Goal: Task Accomplishment & Management: Manage account settings

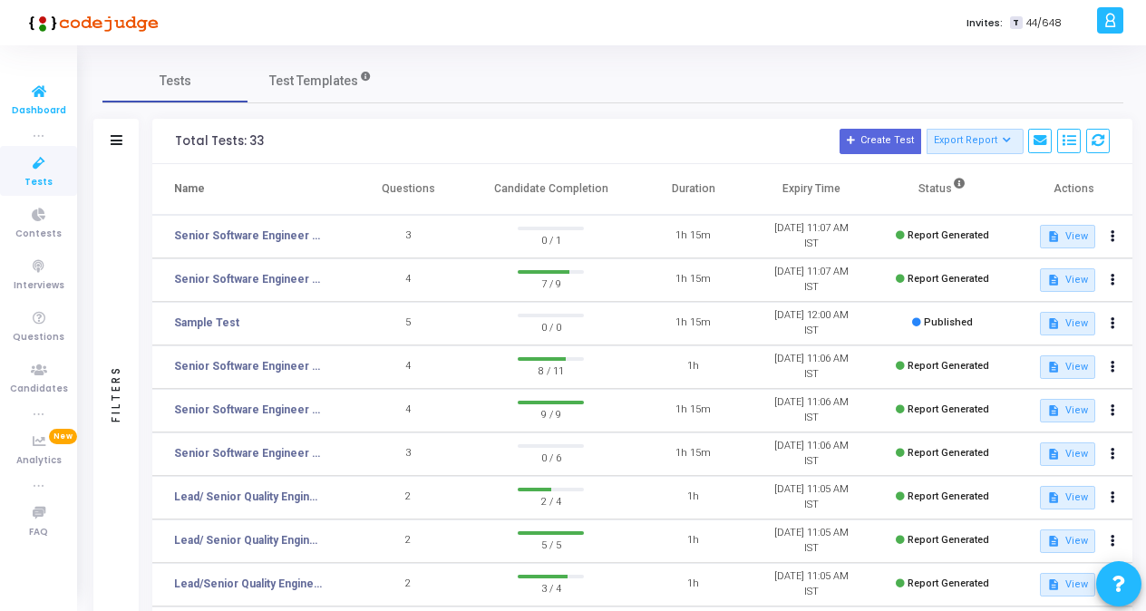
click at [39, 101] on icon at bounding box center [39, 92] width 38 height 23
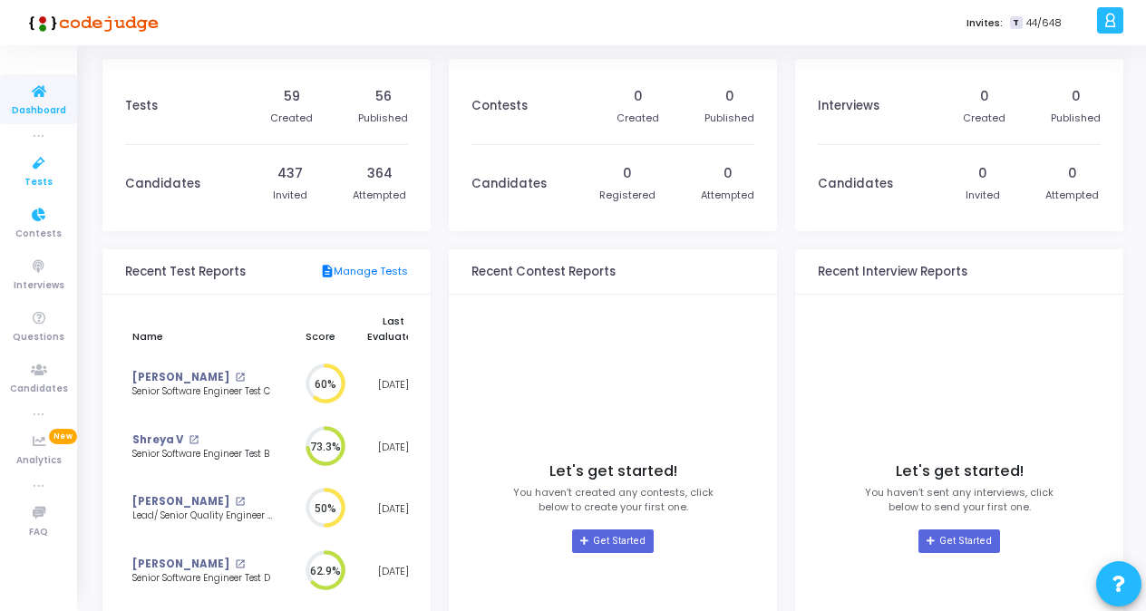
click at [31, 170] on icon at bounding box center [39, 163] width 38 height 23
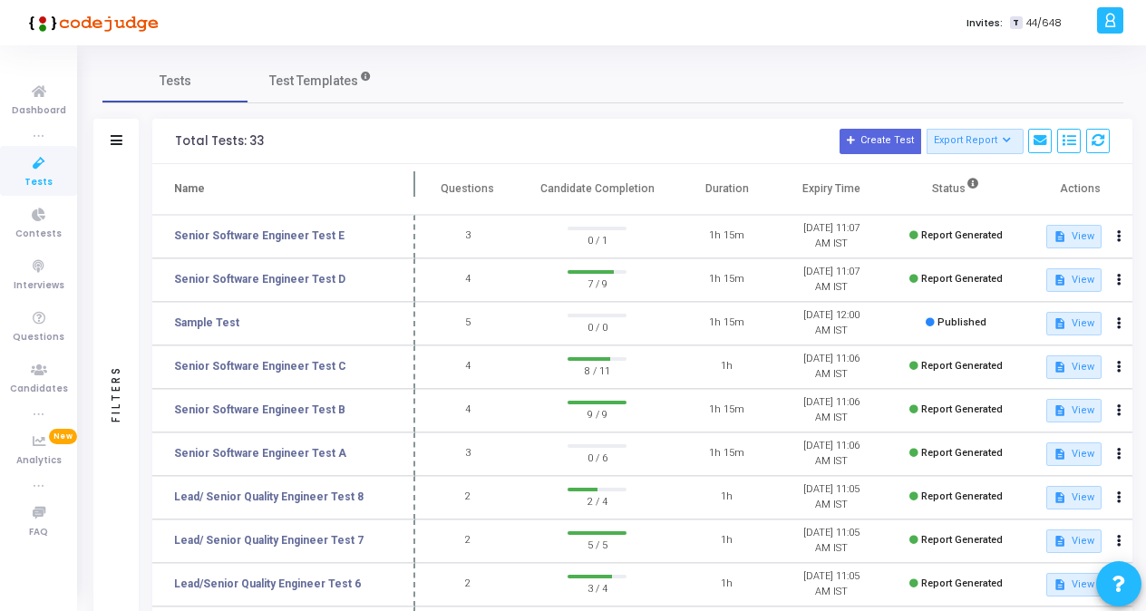
drag, startPoint x: 350, startPoint y: 184, endPoint x: 416, endPoint y: 184, distance: 66.2
click at [416, 184] on span at bounding box center [415, 189] width 18 height 50
click at [281, 366] on link "Senior Software Engineer Test C" at bounding box center [260, 366] width 172 height 16
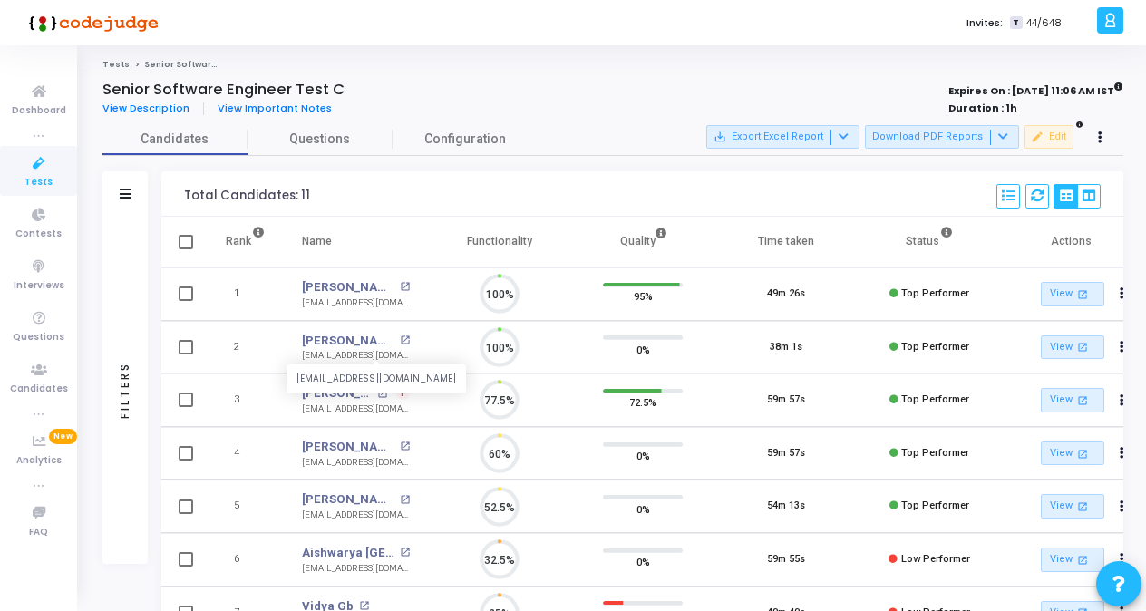
scroll to position [38, 45]
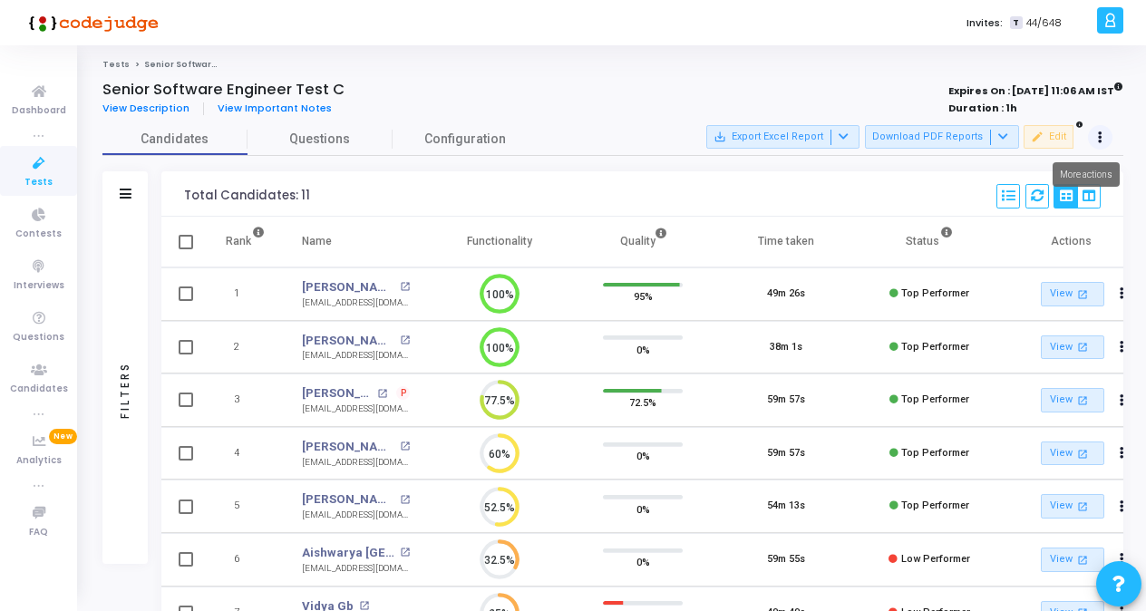
click at [1101, 140] on icon at bounding box center [1100, 137] width 5 height 9
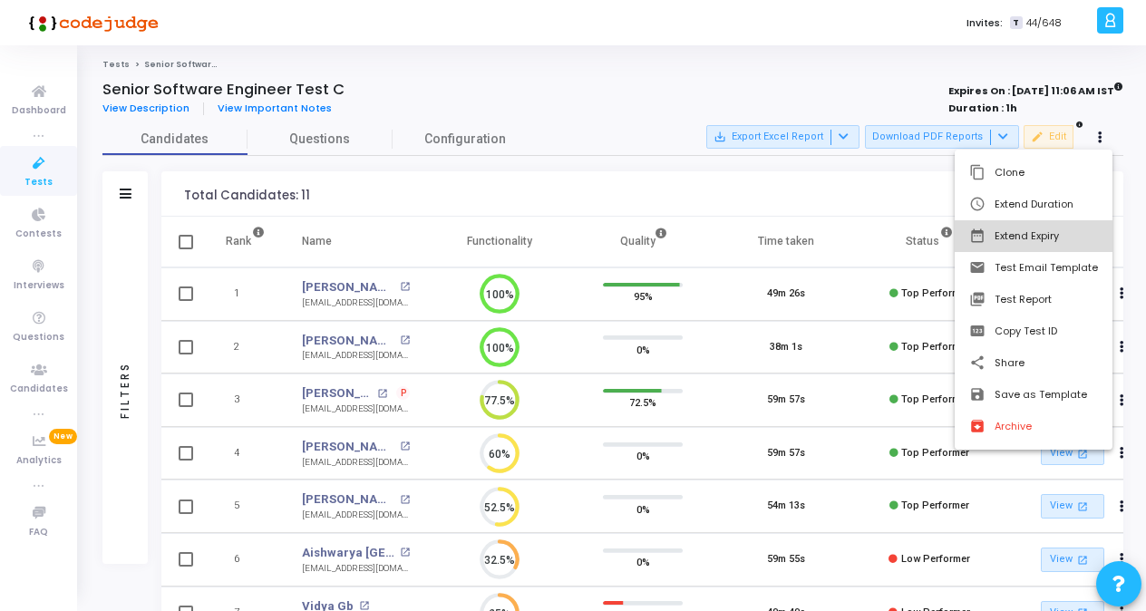
click at [1024, 227] on button "date_range Extend Expiry" at bounding box center [1034, 236] width 158 height 32
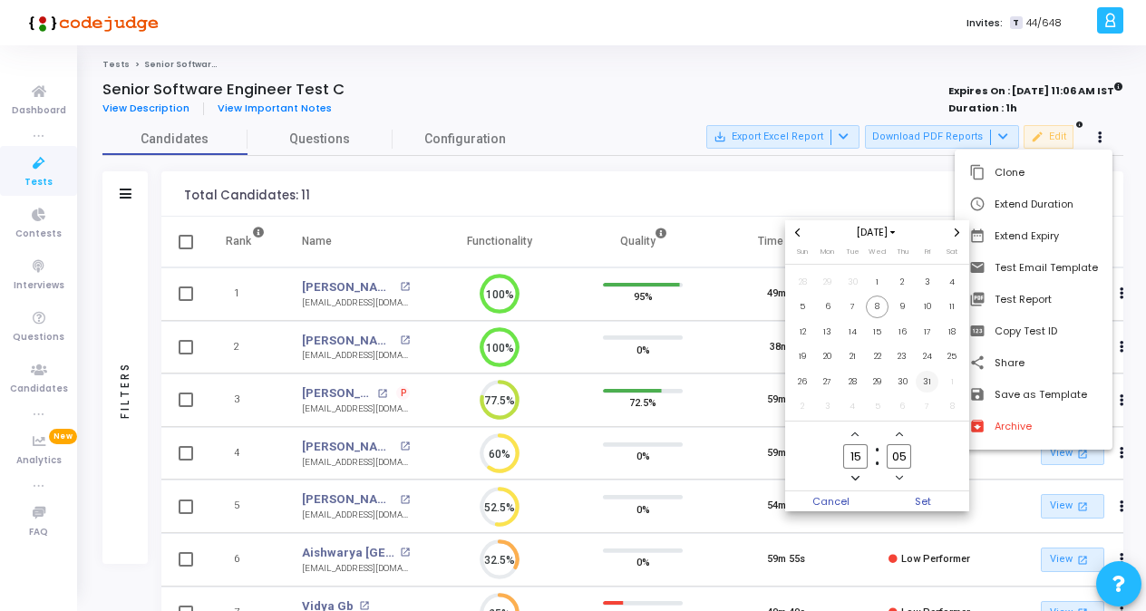
click at [934, 382] on span "31" at bounding box center [927, 382] width 23 height 23
click at [845, 184] on div at bounding box center [573, 305] width 1146 height 611
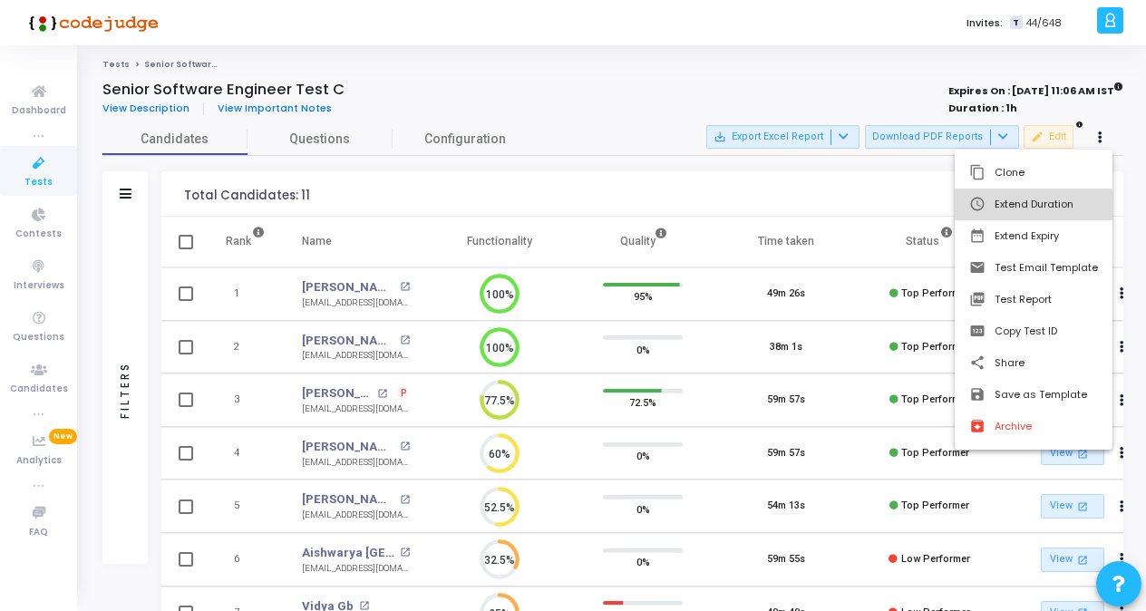
click at [1034, 208] on button "schedule Extend Duration" at bounding box center [1034, 205] width 158 height 32
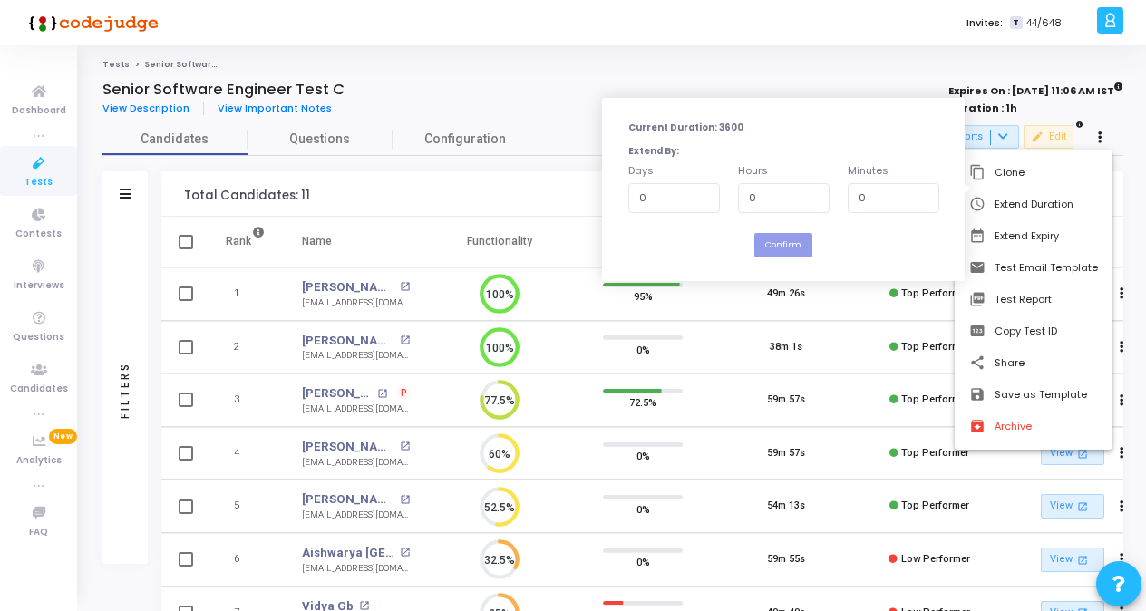
click at [722, 62] on div at bounding box center [573, 305] width 1146 height 611
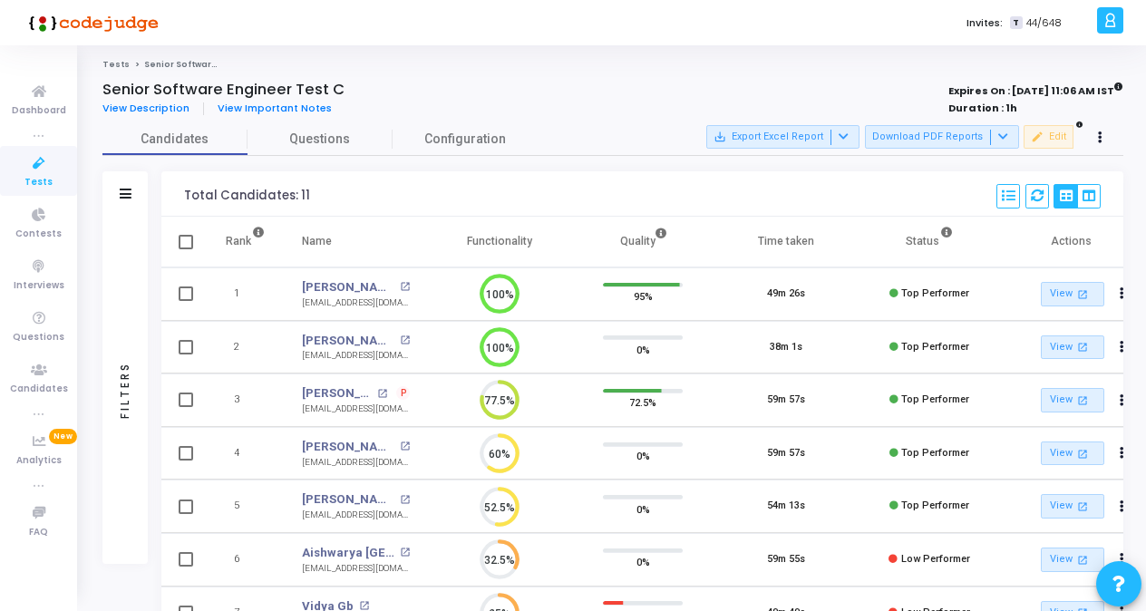
click at [1084, 139] on div "save_alt Export Excel Report Download PDF Reports edit Edit" at bounding box center [909, 137] width 406 height 25
click at [1092, 139] on button at bounding box center [1100, 137] width 25 height 25
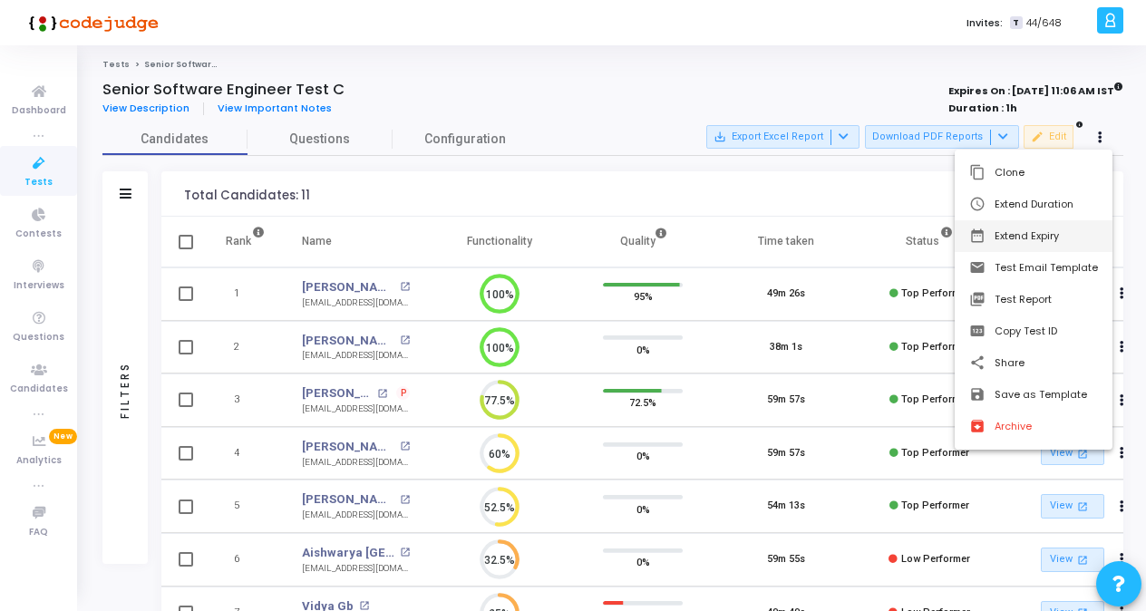
click at [997, 240] on button "date_range Extend Expiry" at bounding box center [1034, 236] width 158 height 32
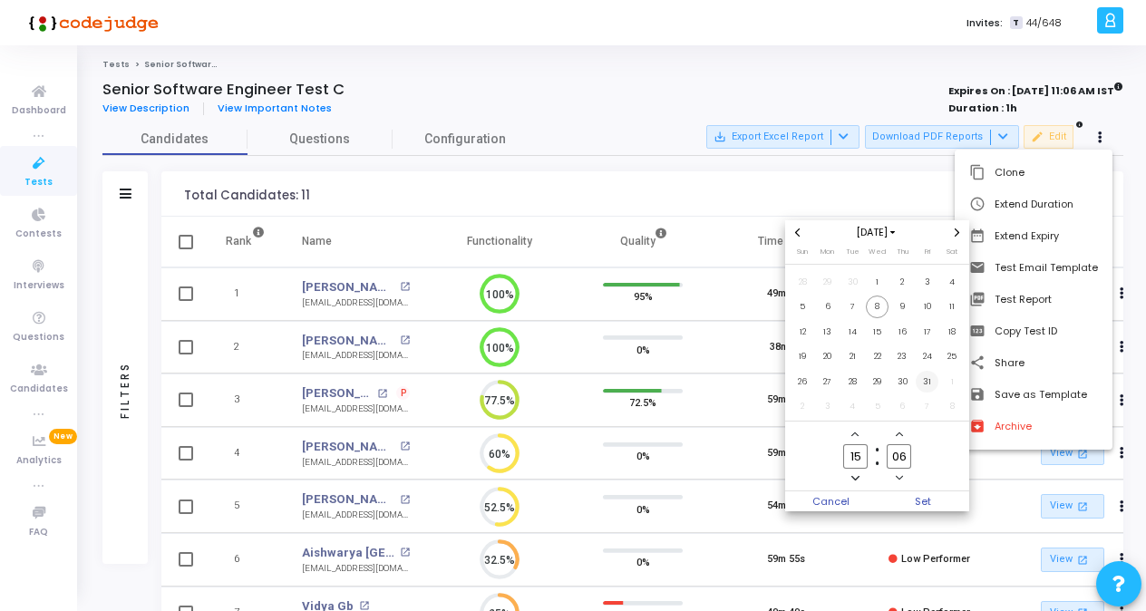
click at [930, 389] on span "31" at bounding box center [927, 382] width 23 height 23
click at [910, 500] on span "Set" at bounding box center [924, 501] width 92 height 20
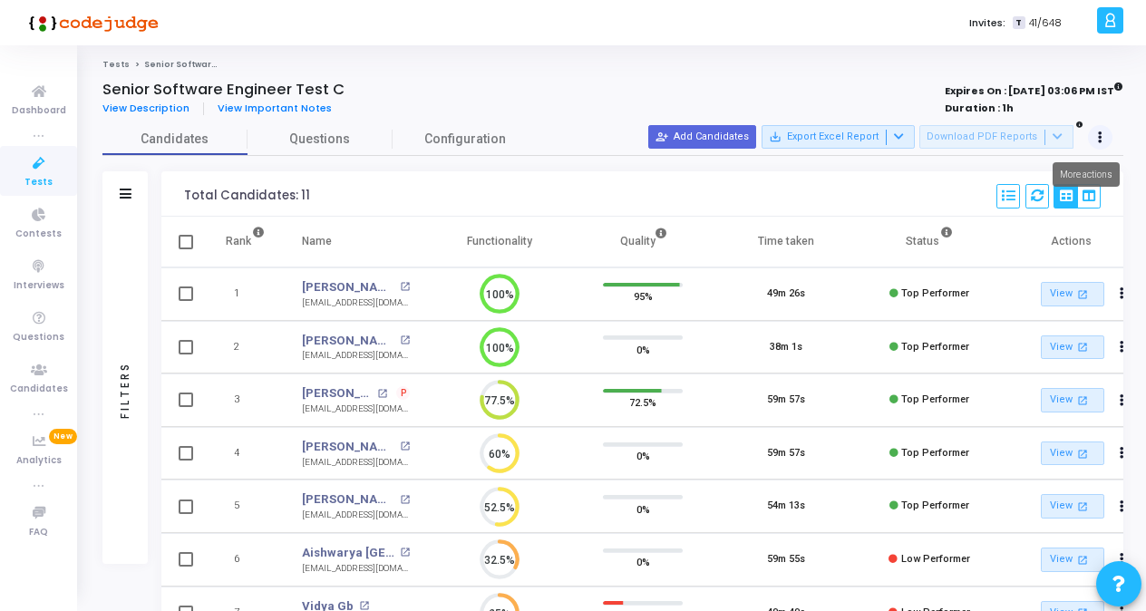
click at [1093, 136] on button at bounding box center [1100, 137] width 25 height 25
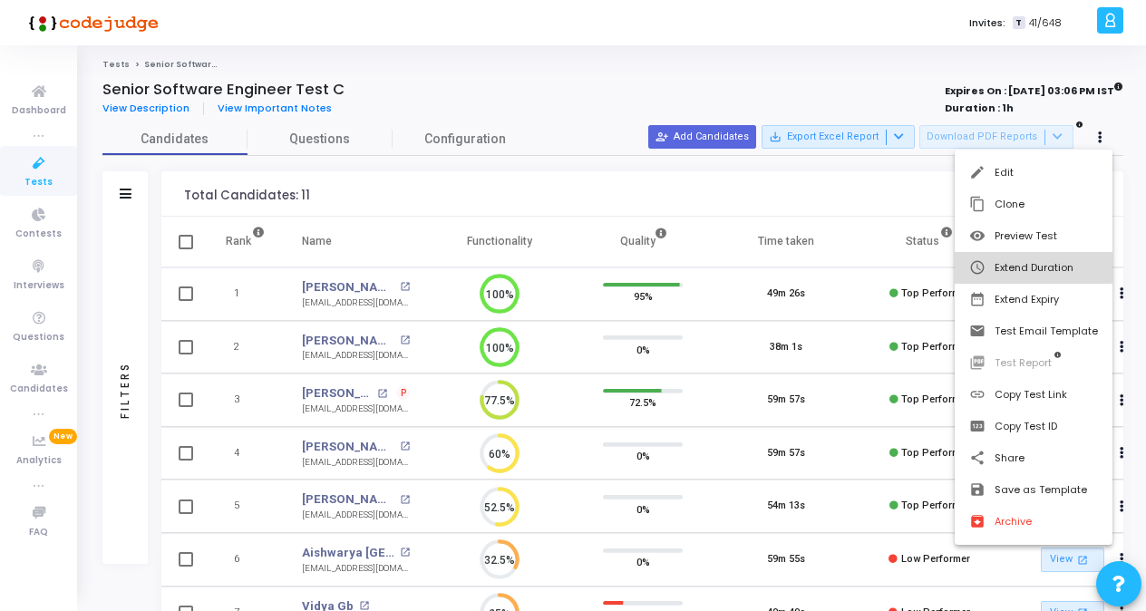
click at [1017, 262] on button "schedule Extend Duration" at bounding box center [1034, 268] width 158 height 32
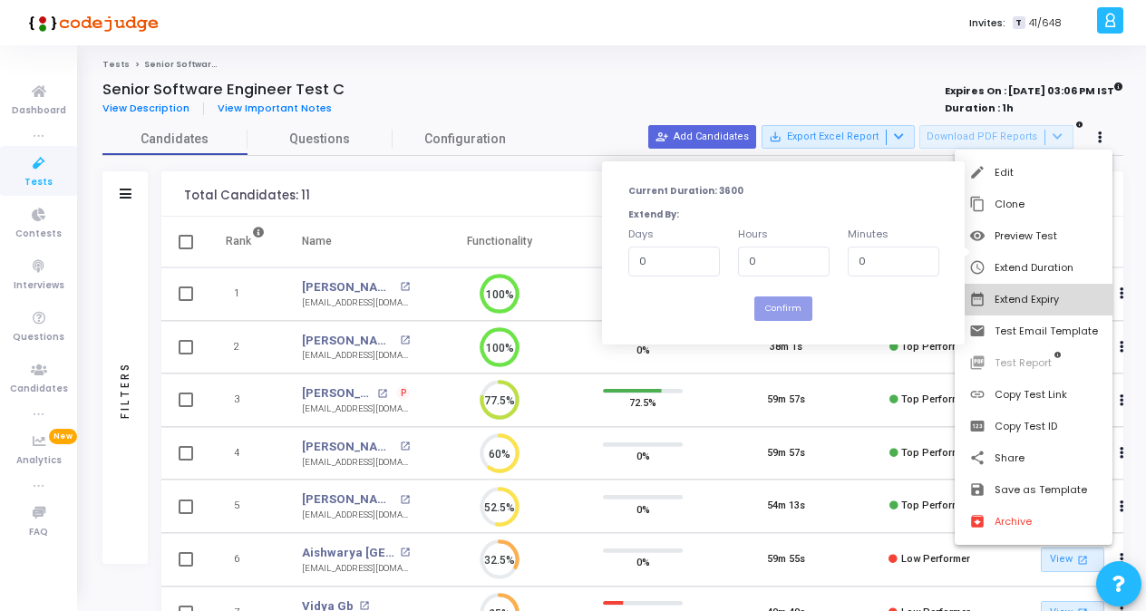
click at [1024, 302] on button "date_range Extend Expiry" at bounding box center [1034, 300] width 158 height 32
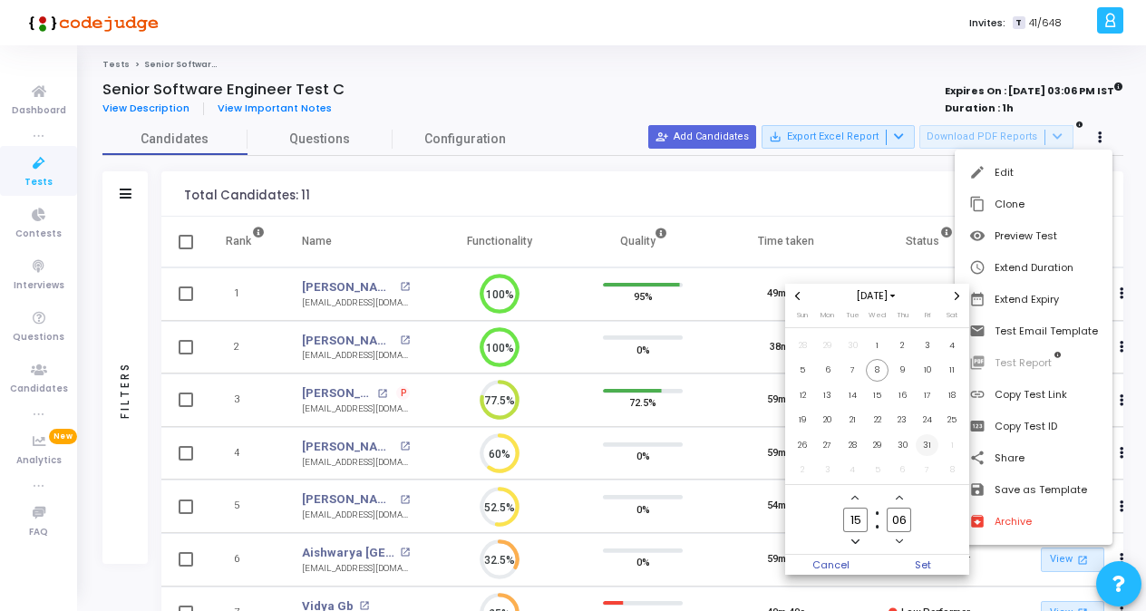
click at [928, 433] on td "31" at bounding box center [927, 444] width 25 height 25
click at [924, 562] on span "Set" at bounding box center [924, 565] width 92 height 20
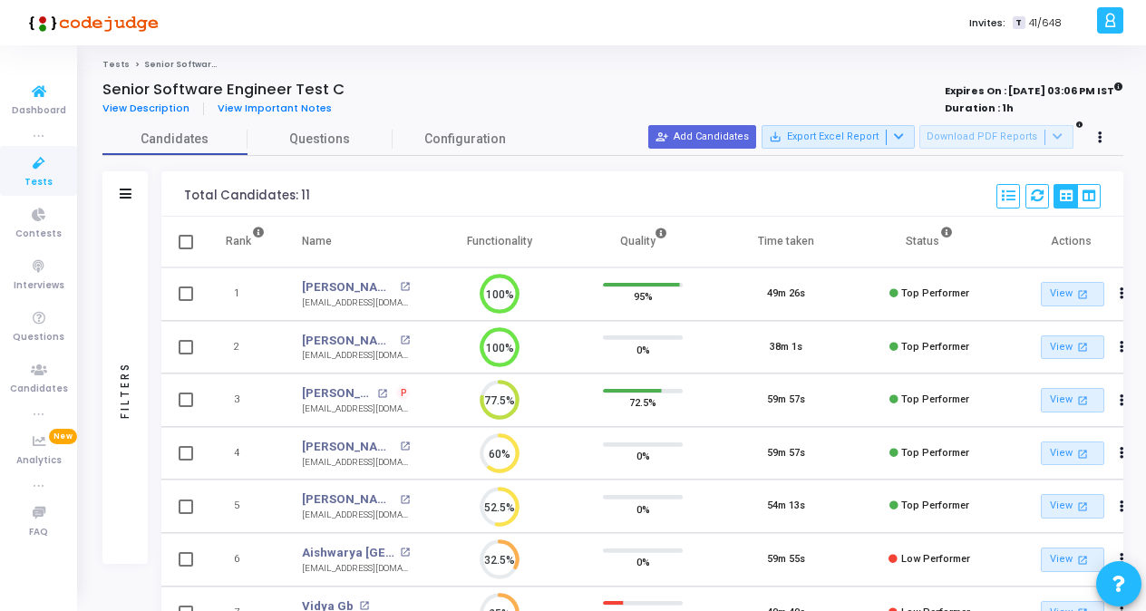
click at [38, 169] on icon at bounding box center [39, 163] width 38 height 23
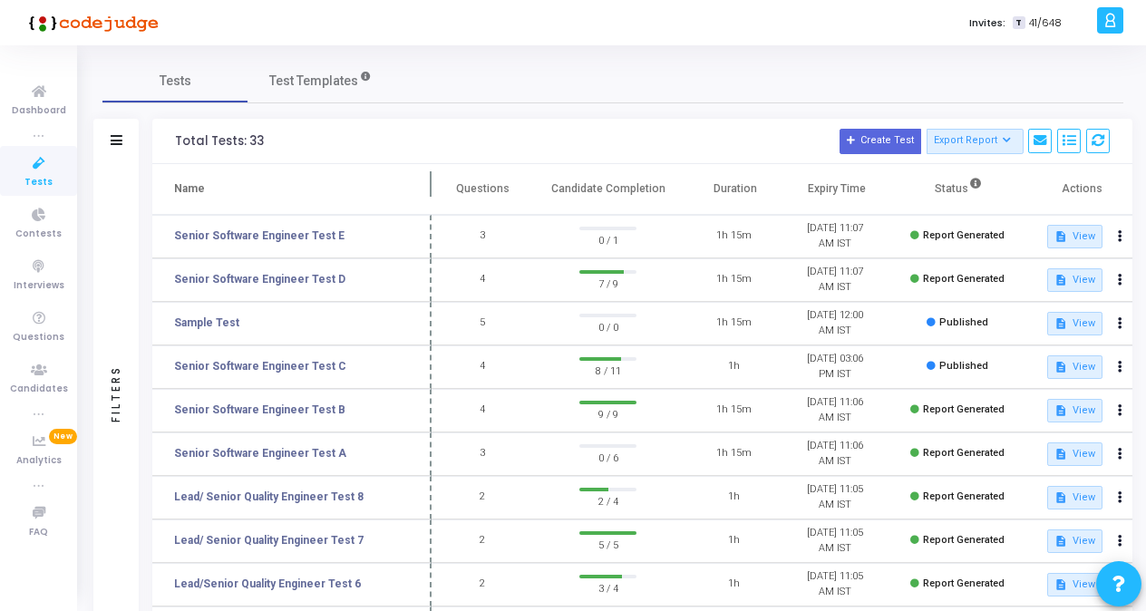
drag, startPoint x: 345, startPoint y: 185, endPoint x: 428, endPoint y: 182, distance: 83.5
click at [428, 182] on span at bounding box center [431, 189] width 18 height 50
click at [306, 275] on link "Senior Software Engineer Test D" at bounding box center [259, 279] width 171 height 16
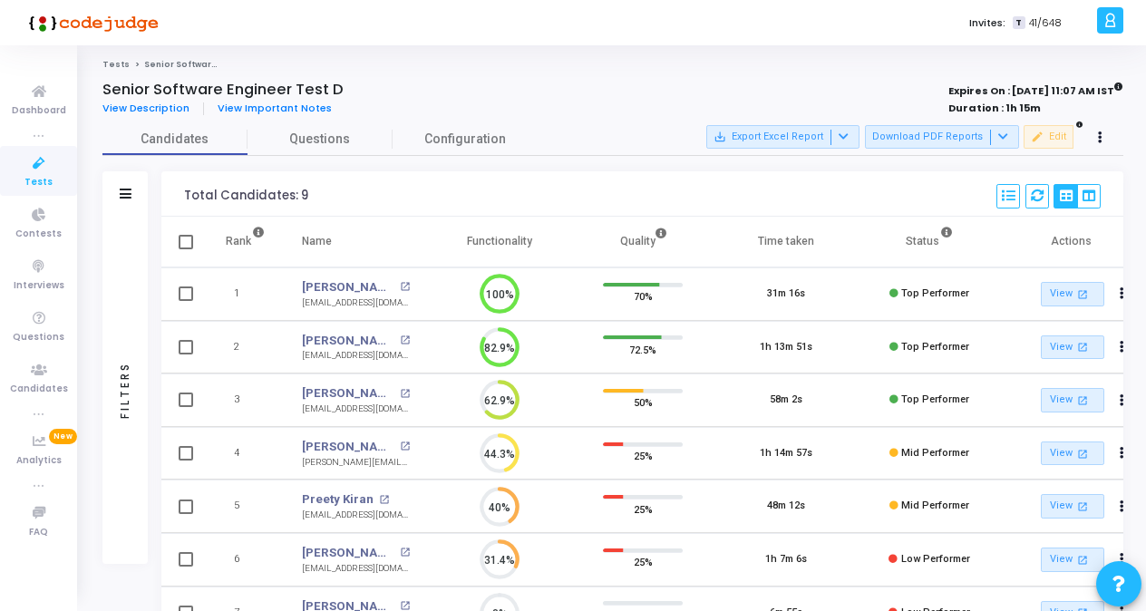
click at [1084, 123] on div "Candidates Questions Configuration" at bounding box center [612, 139] width 1021 height 32
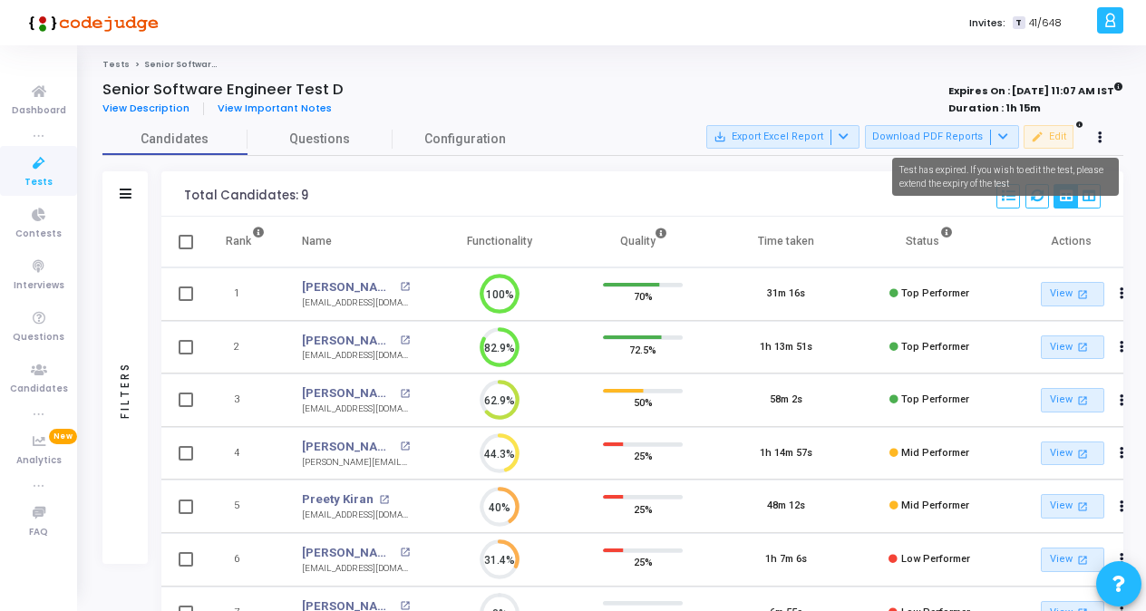
click at [1077, 125] on icon at bounding box center [1079, 124] width 6 height 6
click at [1081, 125] on icon at bounding box center [1079, 124] width 6 height 6
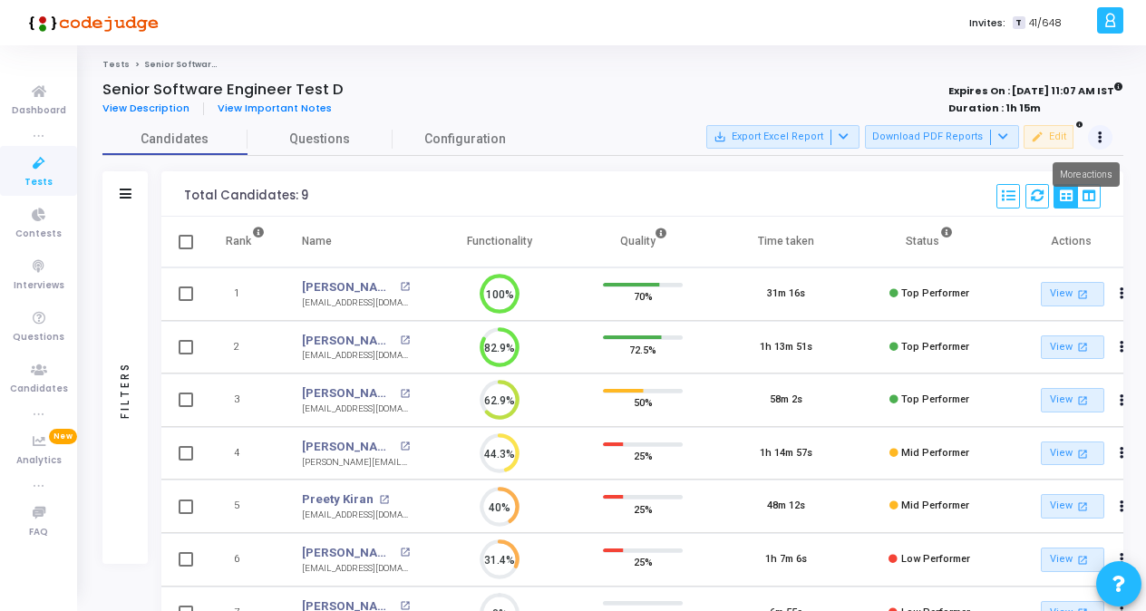
click at [1096, 140] on button at bounding box center [1100, 137] width 25 height 25
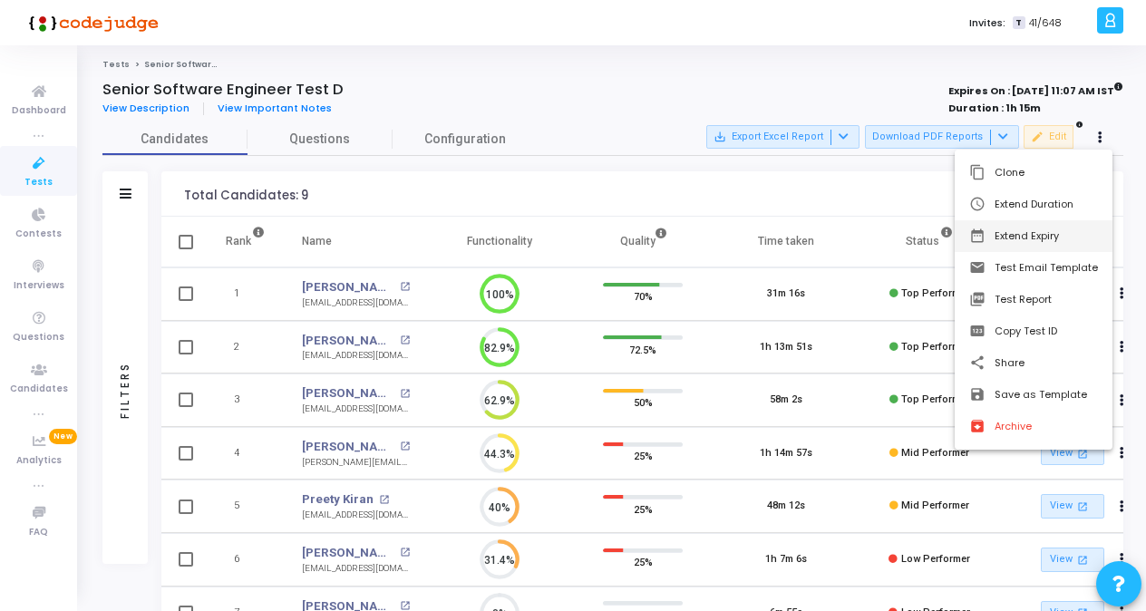
click at [1043, 236] on button "date_range Extend Expiry" at bounding box center [1034, 236] width 158 height 32
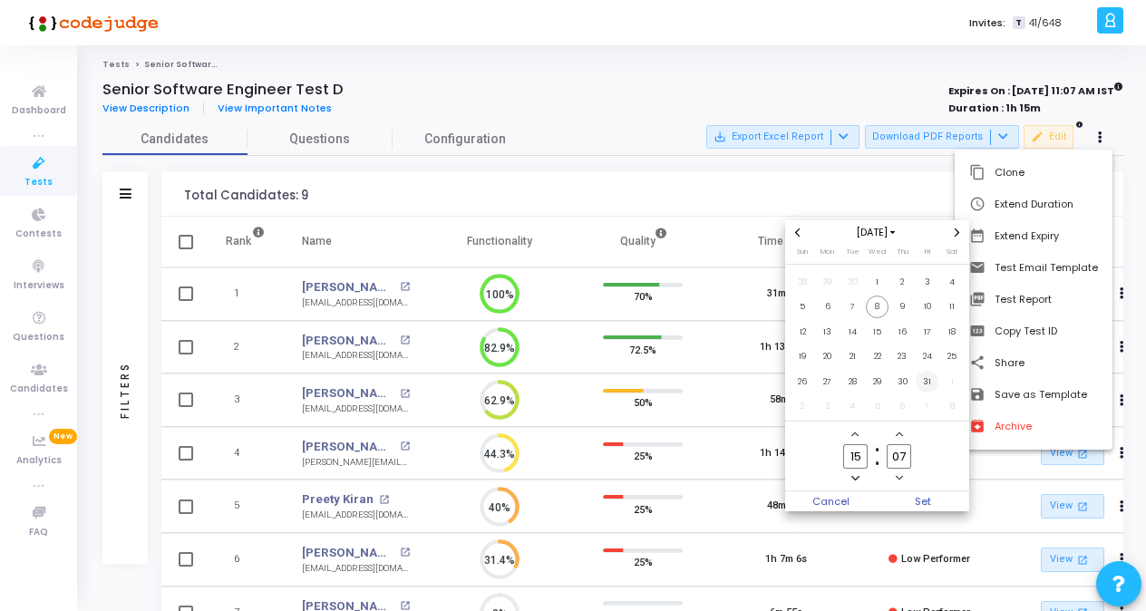
click at [928, 377] on span "31" at bounding box center [927, 382] width 23 height 23
click at [926, 508] on span "Set" at bounding box center [924, 501] width 92 height 20
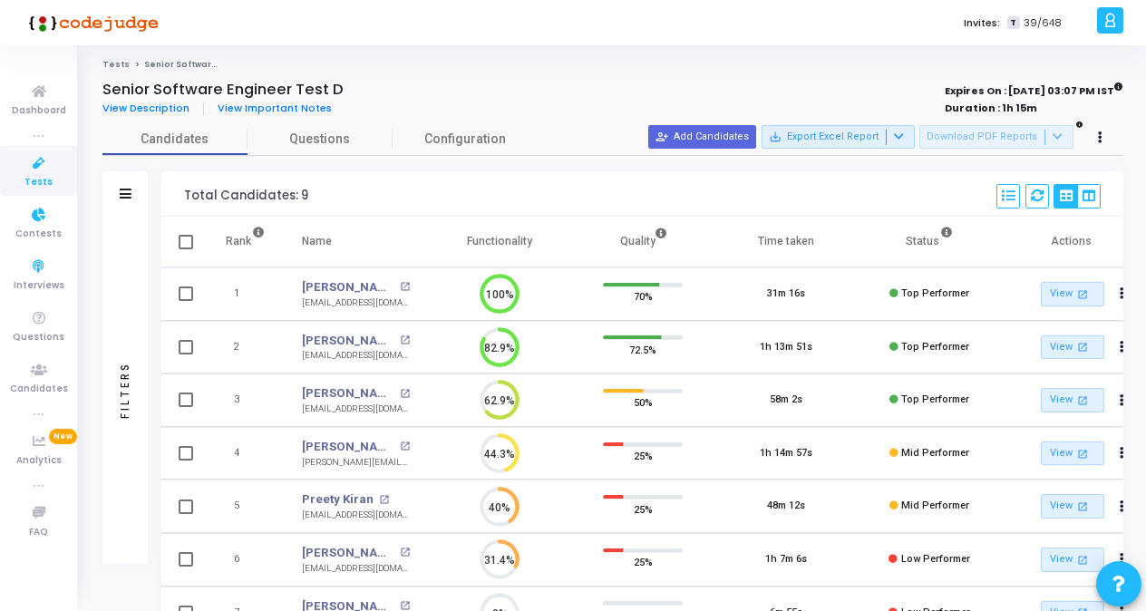
click at [22, 175] on link "Tests" at bounding box center [38, 171] width 77 height 50
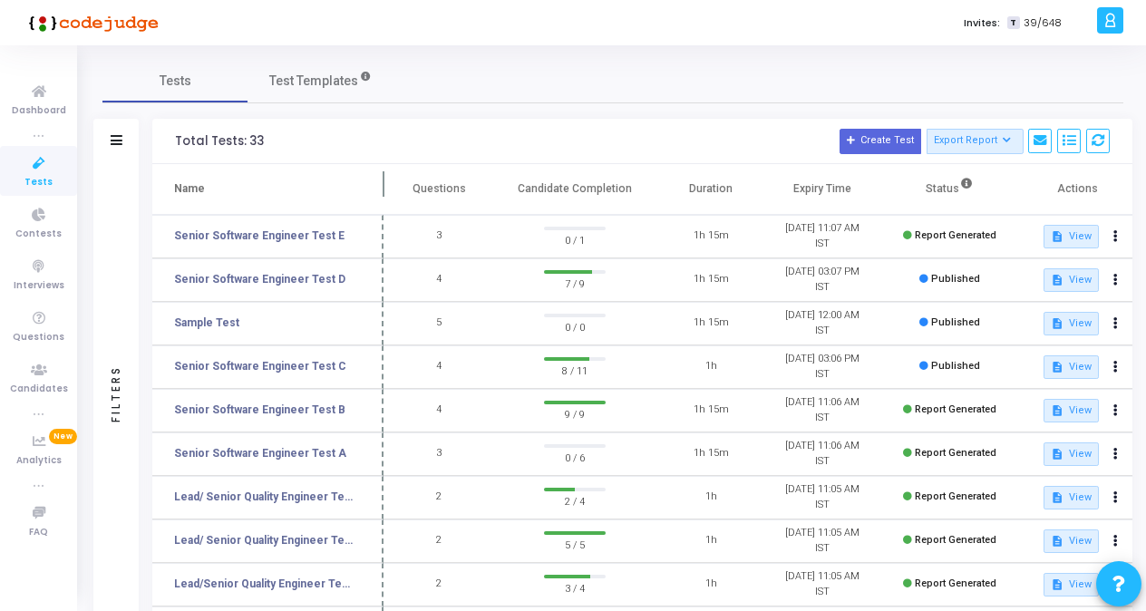
drag, startPoint x: 346, startPoint y: 186, endPoint x: 381, endPoint y: 186, distance: 34.5
click at [381, 186] on span at bounding box center [383, 189] width 18 height 50
click at [276, 239] on link "Senior Software Engineer Test E" at bounding box center [259, 236] width 170 height 16
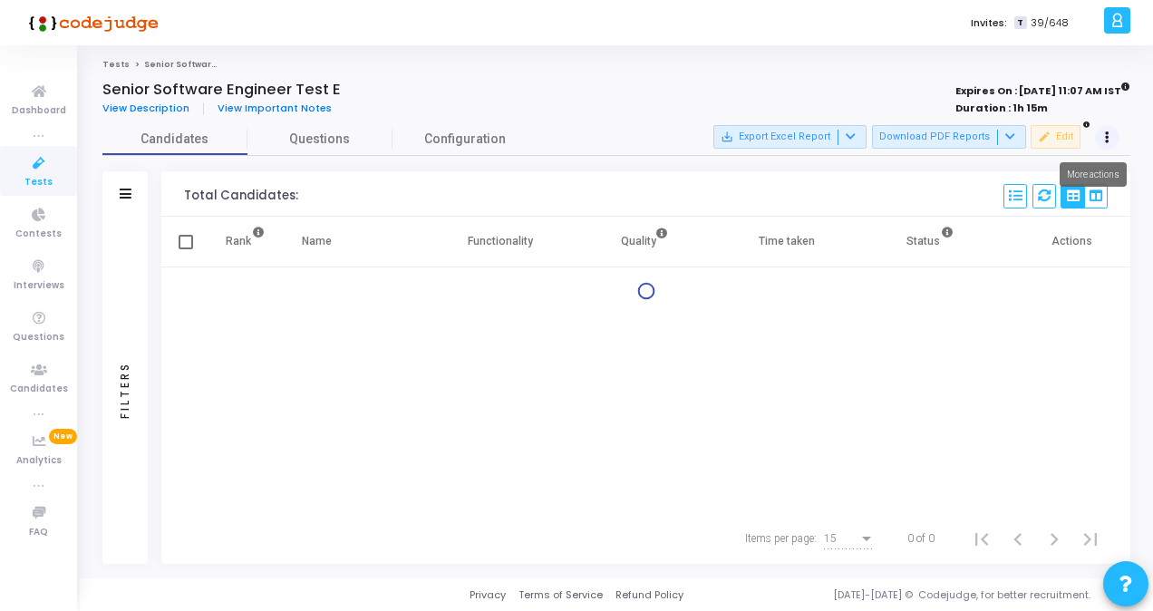
click at [1104, 137] on button at bounding box center [1107, 137] width 25 height 25
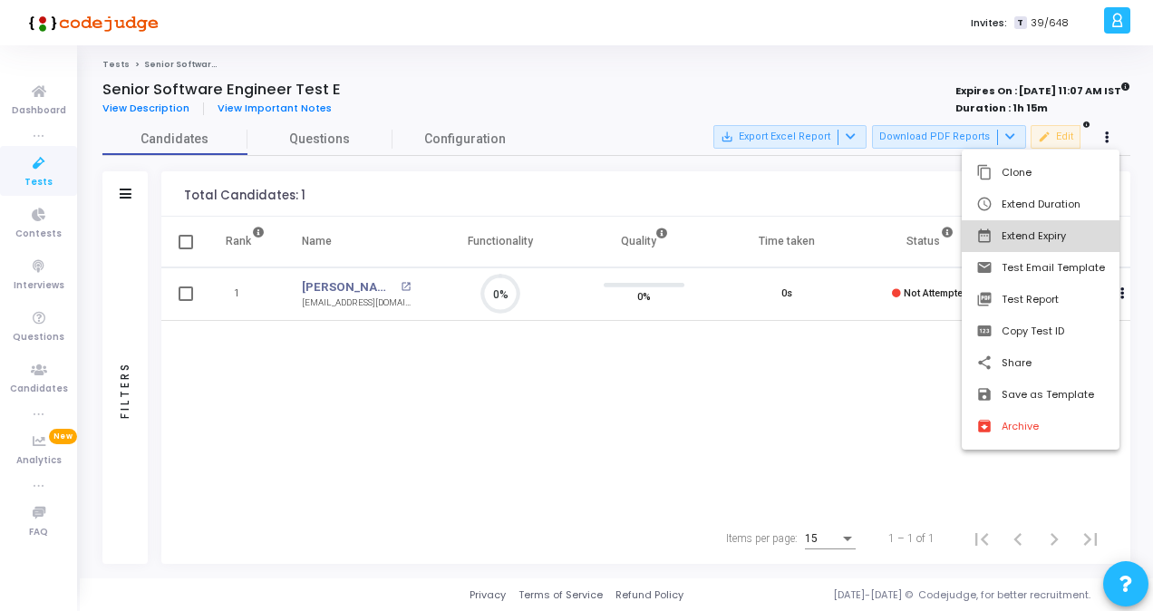
click at [1038, 238] on button "date_range Extend Expiry" at bounding box center [1041, 236] width 158 height 32
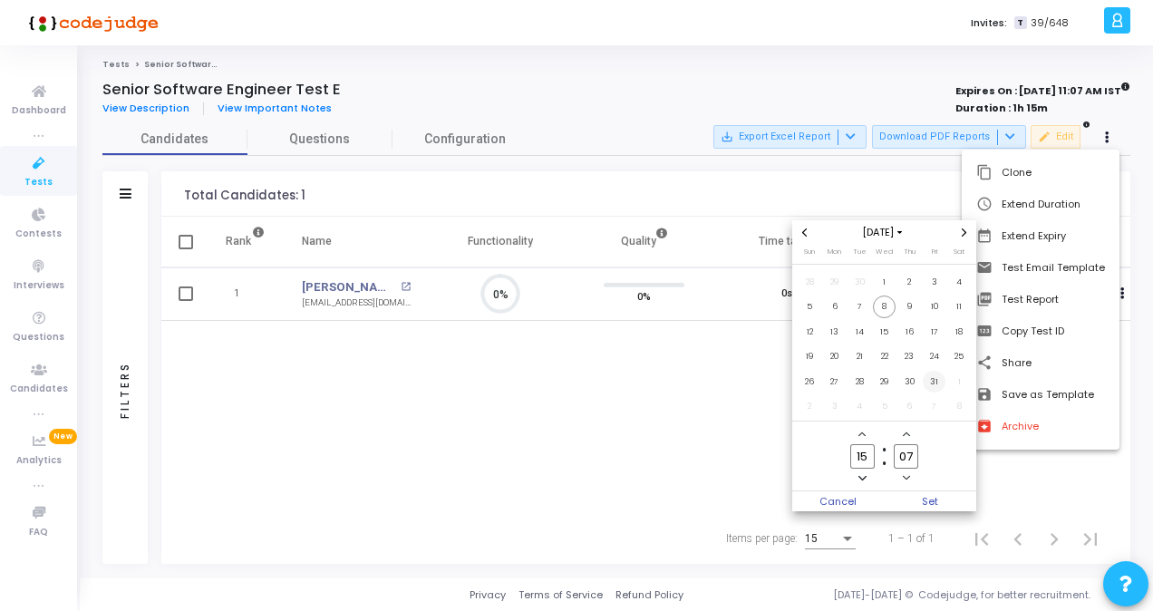
click at [934, 382] on span "31" at bounding box center [934, 382] width 23 height 23
click at [921, 497] on span "Set" at bounding box center [931, 501] width 92 height 20
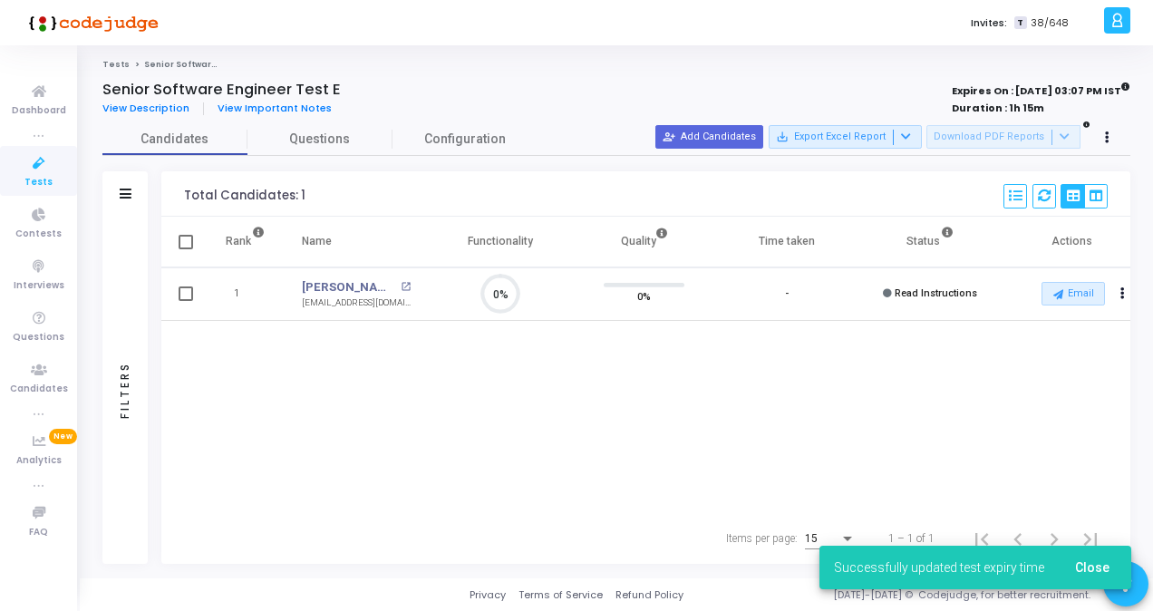
click at [36, 166] on icon at bounding box center [39, 163] width 38 height 23
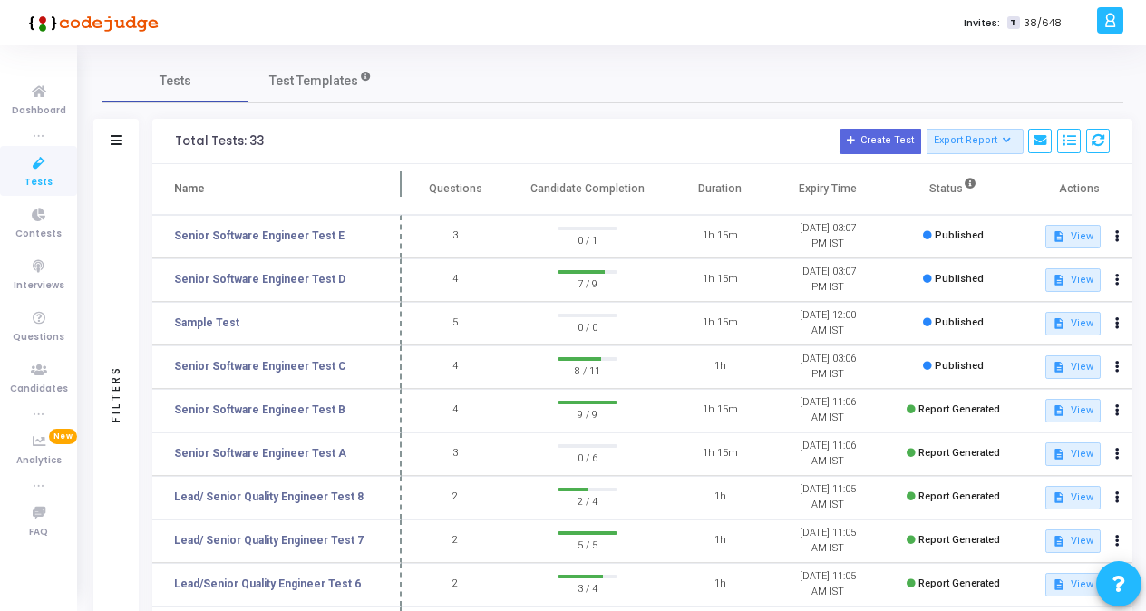
drag, startPoint x: 344, startPoint y: 183, endPoint x: 396, endPoint y: 188, distance: 52.8
click at [396, 188] on span at bounding box center [402, 189] width 18 height 50
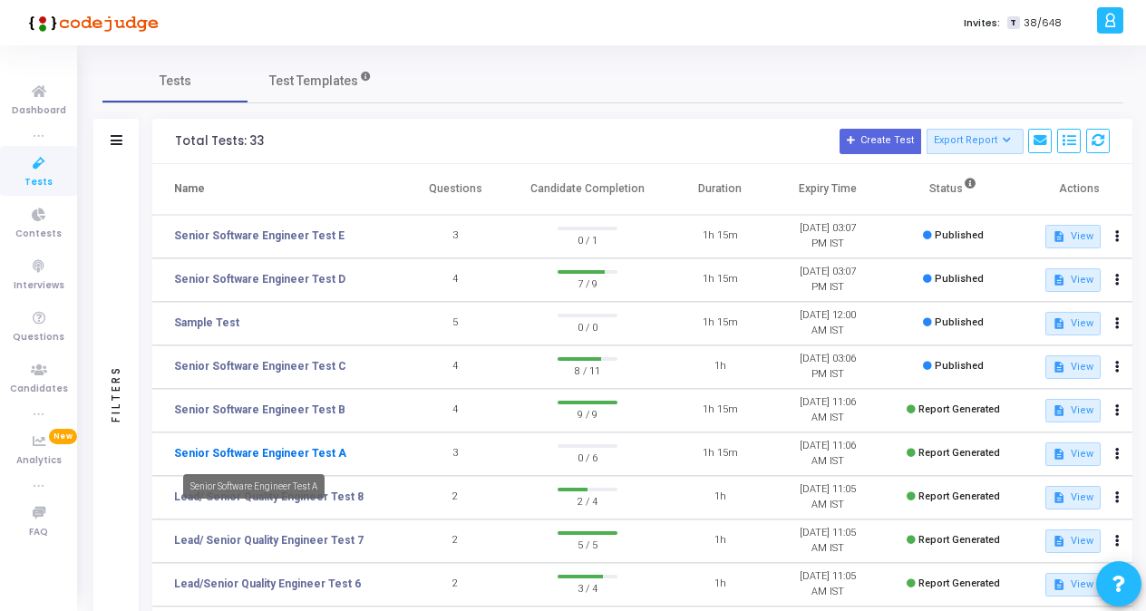
click at [290, 450] on link "Senior Software Engineer Test A" at bounding box center [260, 453] width 172 height 16
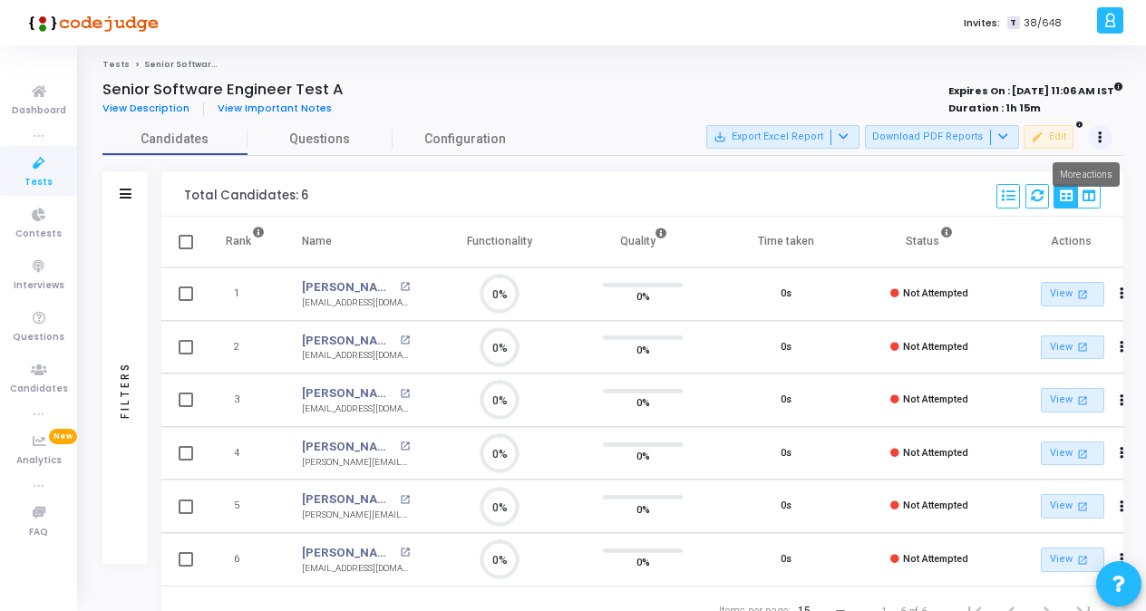
click at [1098, 139] on icon at bounding box center [1100, 137] width 5 height 9
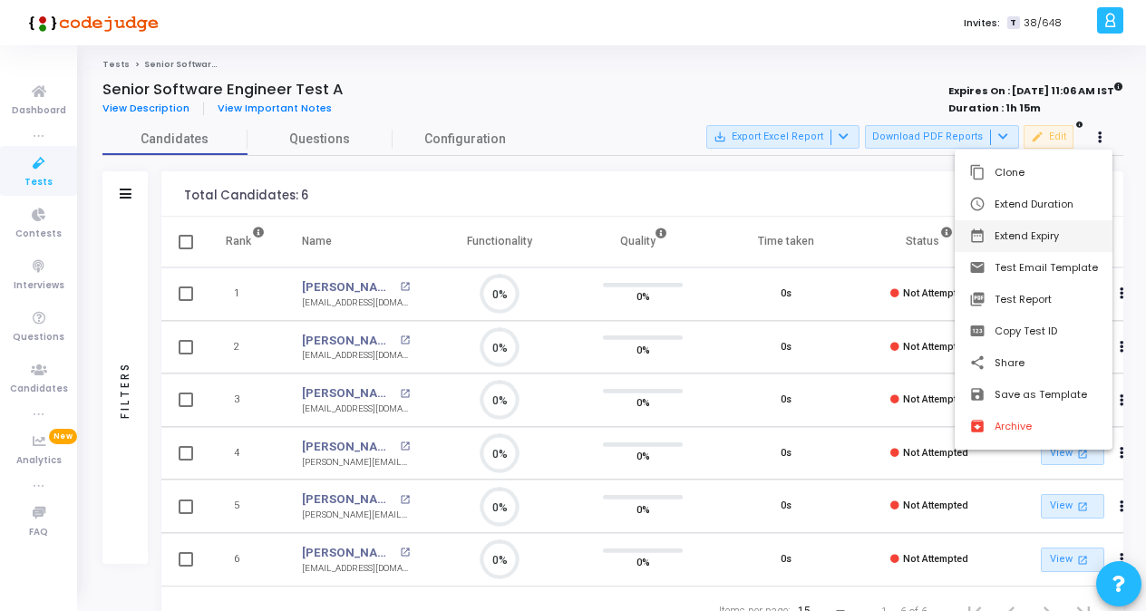
click at [1033, 238] on button "date_range Extend Expiry" at bounding box center [1034, 236] width 158 height 32
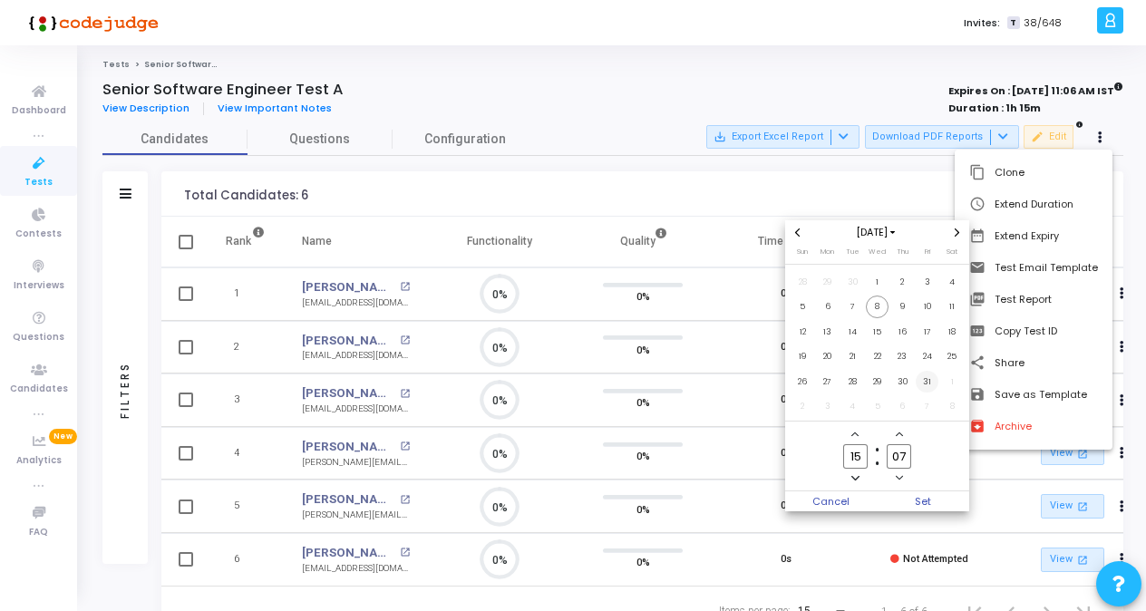
click at [937, 381] on span "31" at bounding box center [927, 382] width 23 height 23
click at [925, 500] on span "Set" at bounding box center [924, 501] width 92 height 20
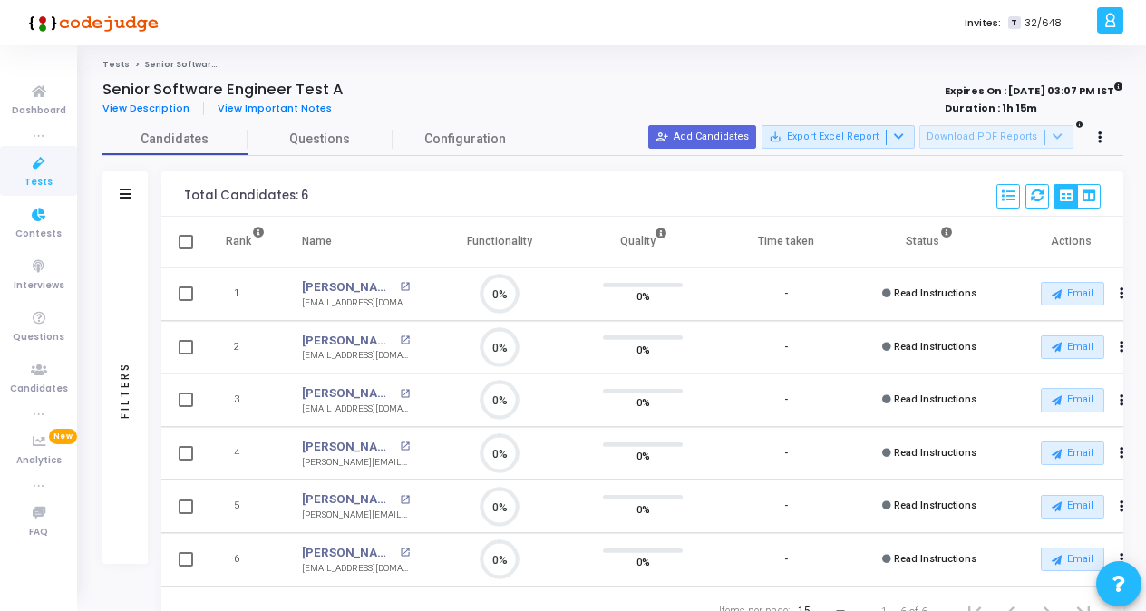
click at [29, 178] on span "Tests" at bounding box center [38, 182] width 28 height 15
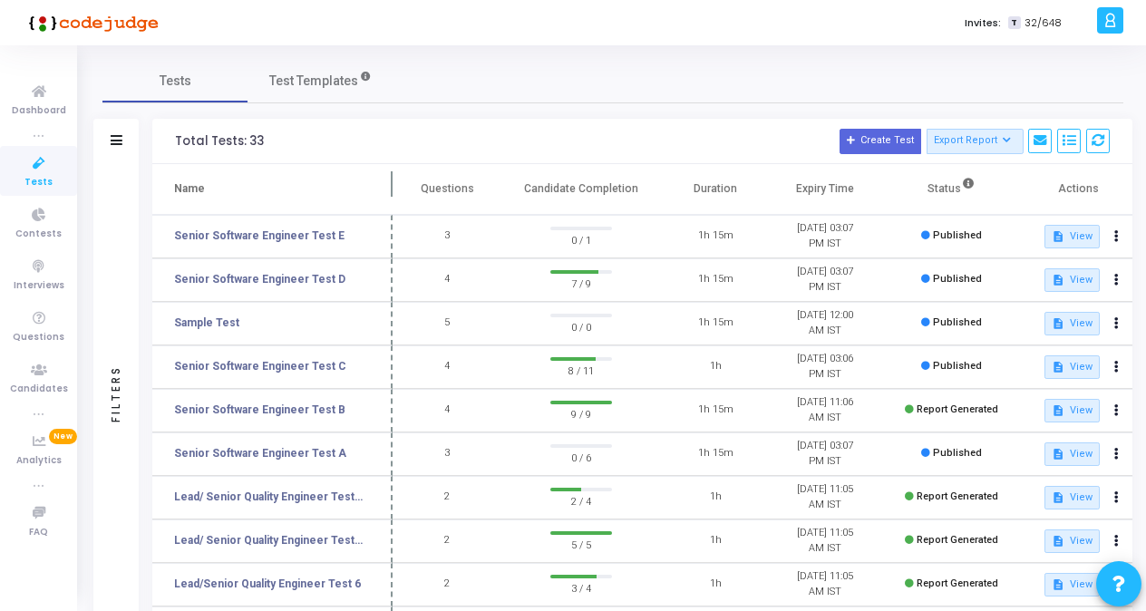
drag, startPoint x: 345, startPoint y: 185, endPoint x: 389, endPoint y: 191, distance: 44.0
click at [389, 191] on span at bounding box center [392, 189] width 18 height 50
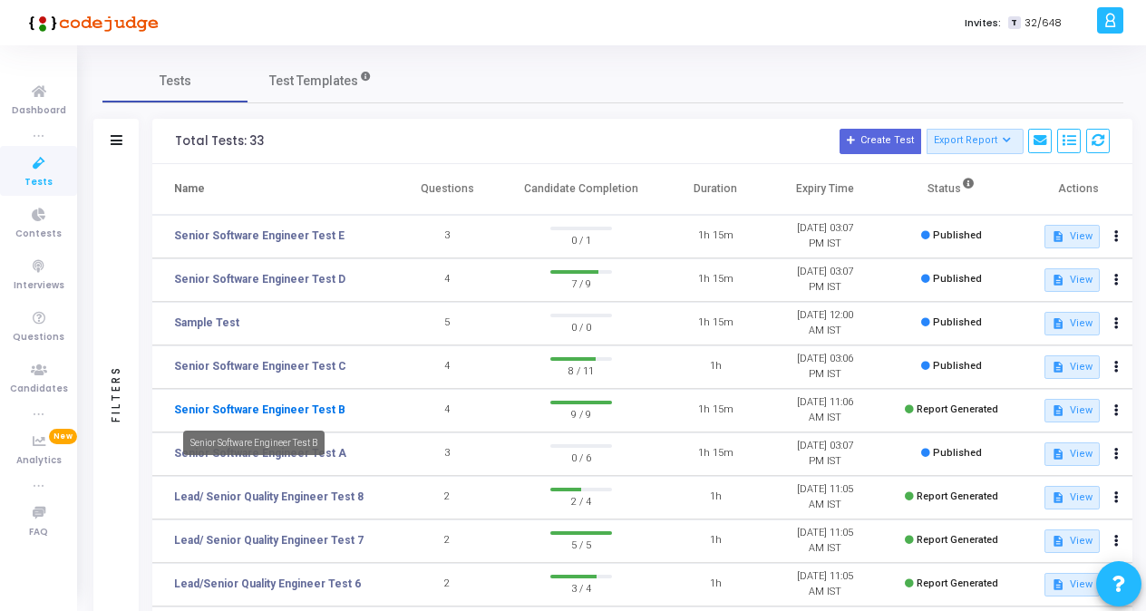
click at [300, 412] on link "Senior Software Engineer Test B" at bounding box center [259, 410] width 171 height 16
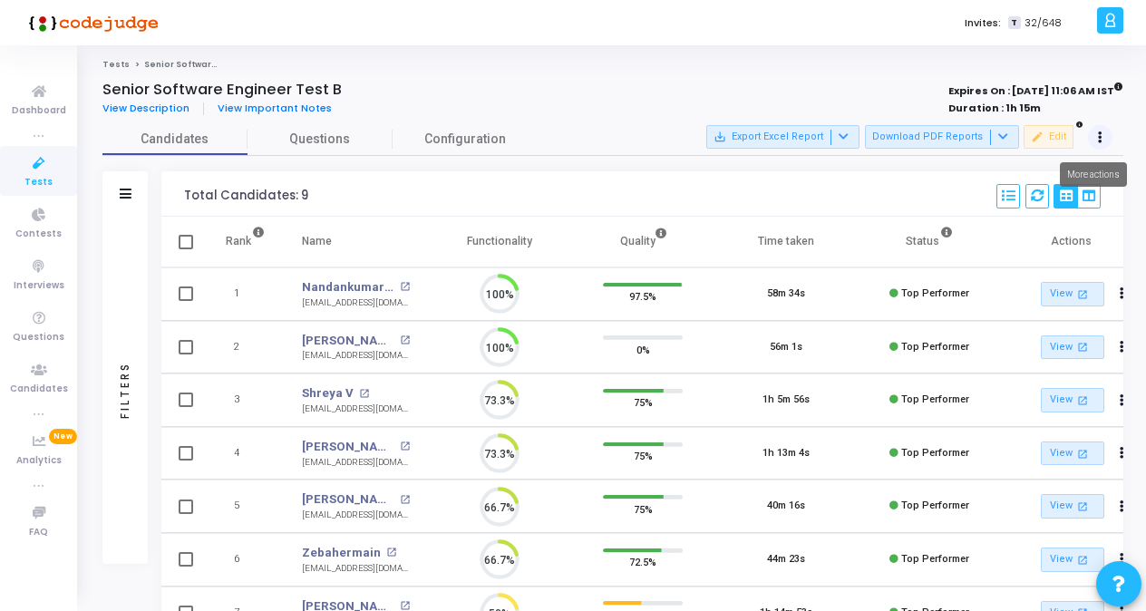
click at [1109, 136] on button at bounding box center [1100, 137] width 25 height 25
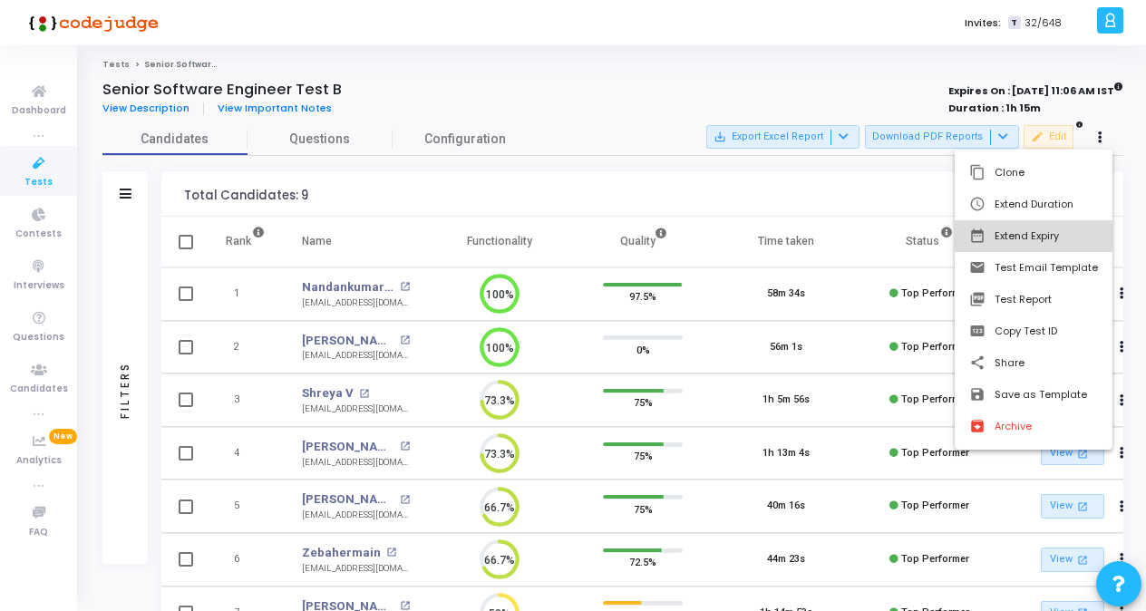
click at [1031, 238] on button "date_range Extend Expiry" at bounding box center [1034, 236] width 158 height 32
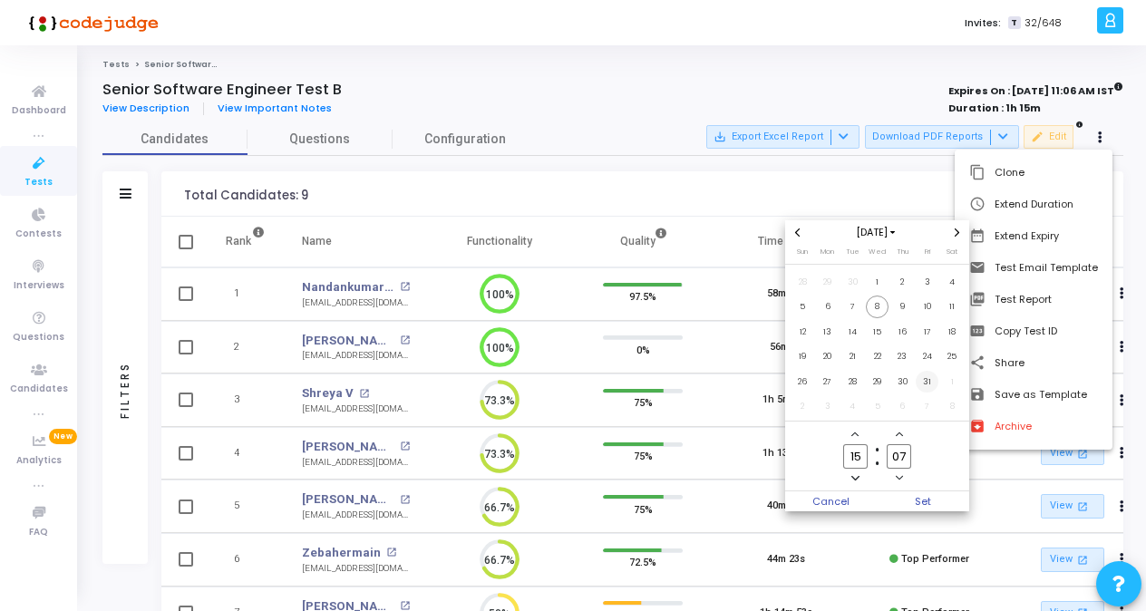
click at [930, 379] on span "31" at bounding box center [927, 382] width 23 height 23
click at [920, 503] on span "Set" at bounding box center [924, 501] width 92 height 20
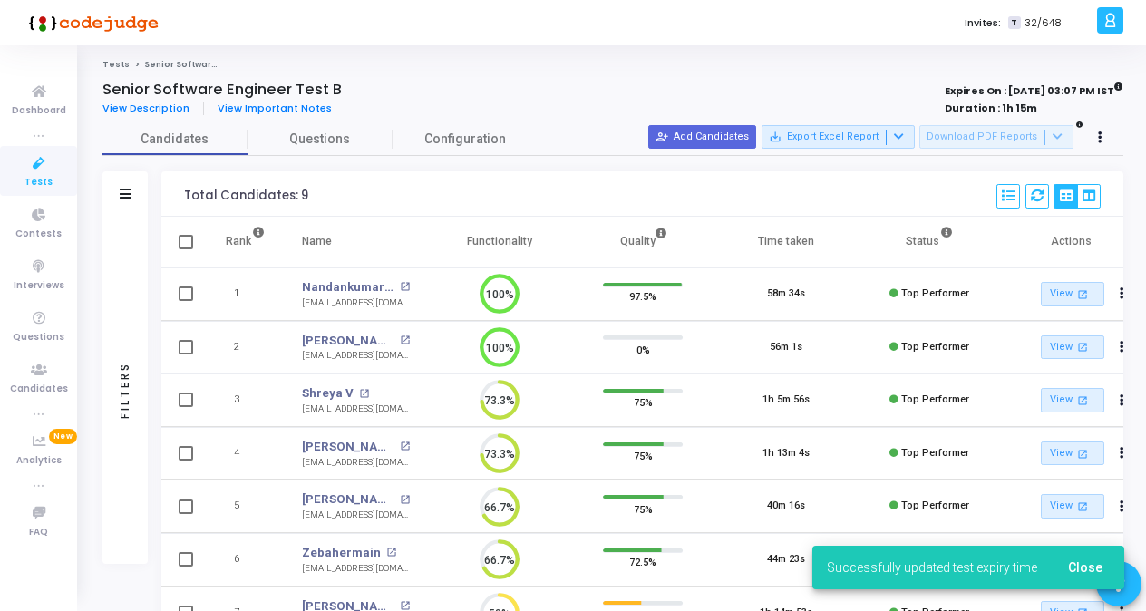
click at [480, 91] on div "Senior Software Engineer Test B" at bounding box center [408, 90] width 613 height 18
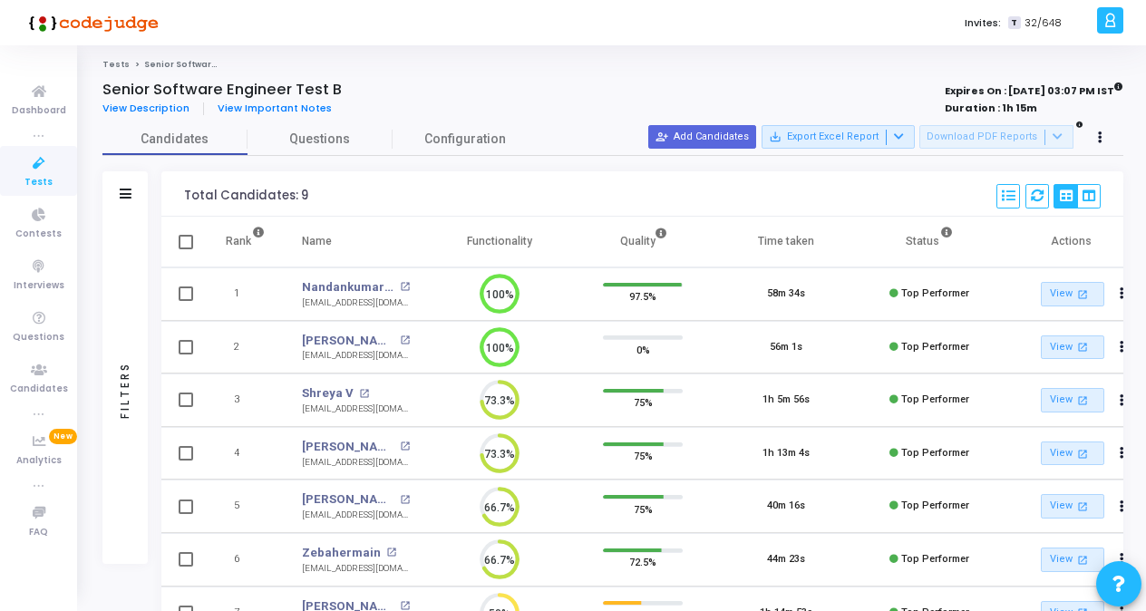
click at [32, 170] on icon at bounding box center [39, 163] width 38 height 23
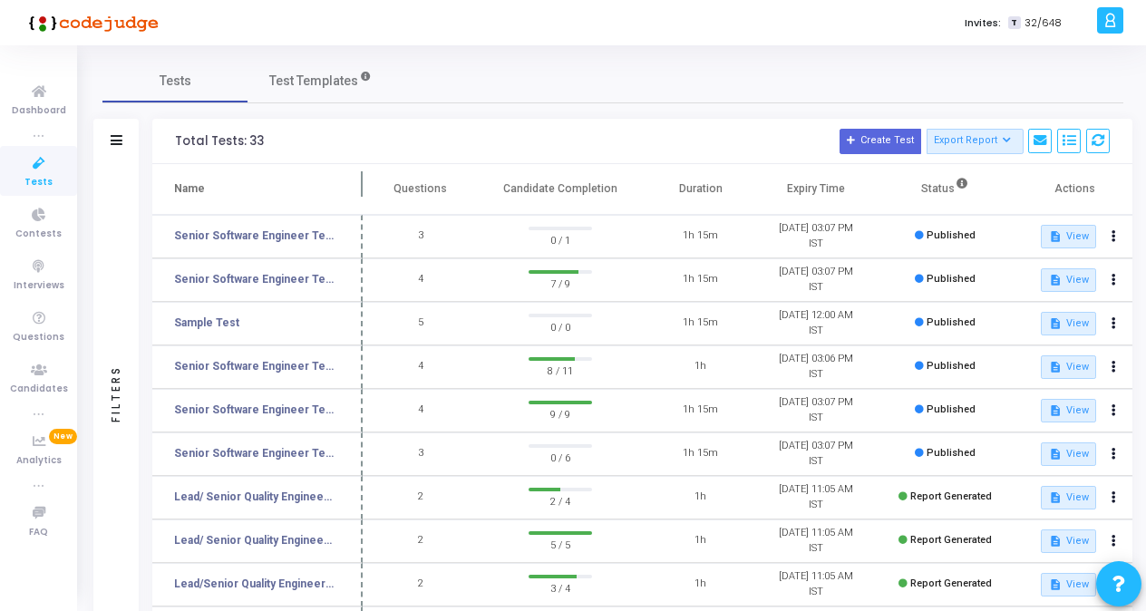
drag, startPoint x: 349, startPoint y: 174, endPoint x: 374, endPoint y: 180, distance: 26.0
click at [372, 180] on span at bounding box center [363, 189] width 18 height 50
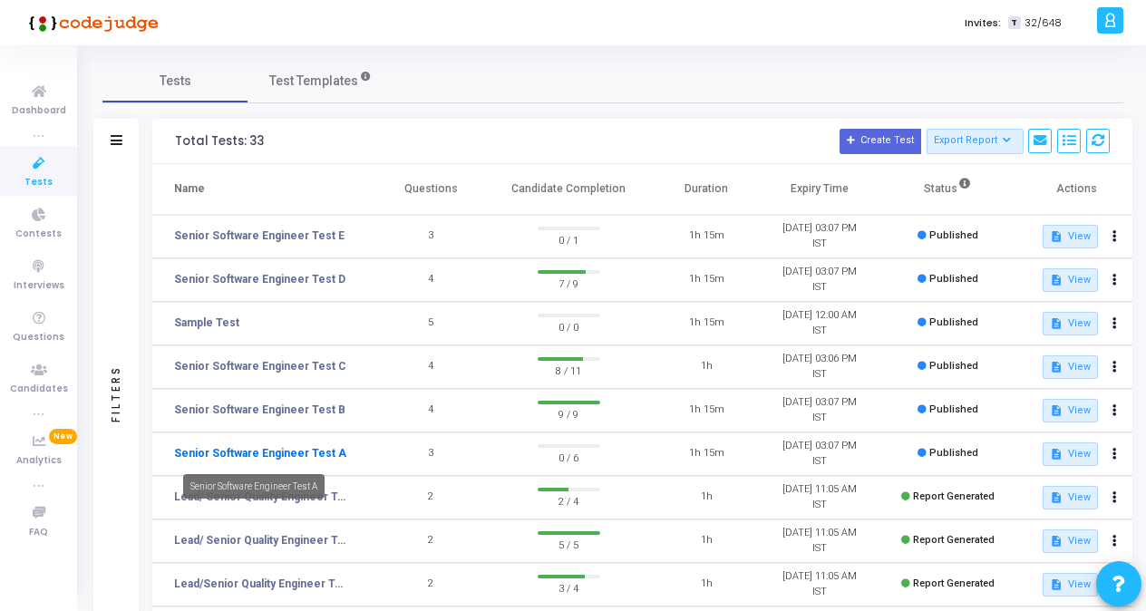
click at [297, 450] on link "Senior Software Engineer Test A" at bounding box center [260, 453] width 172 height 16
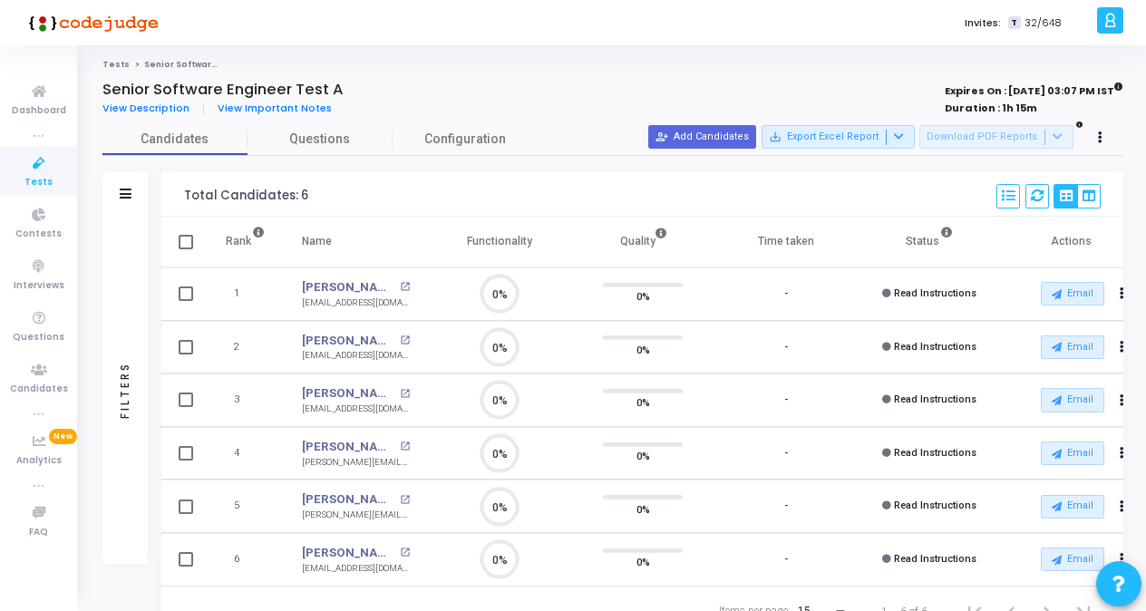
click at [24, 170] on icon at bounding box center [39, 163] width 38 height 23
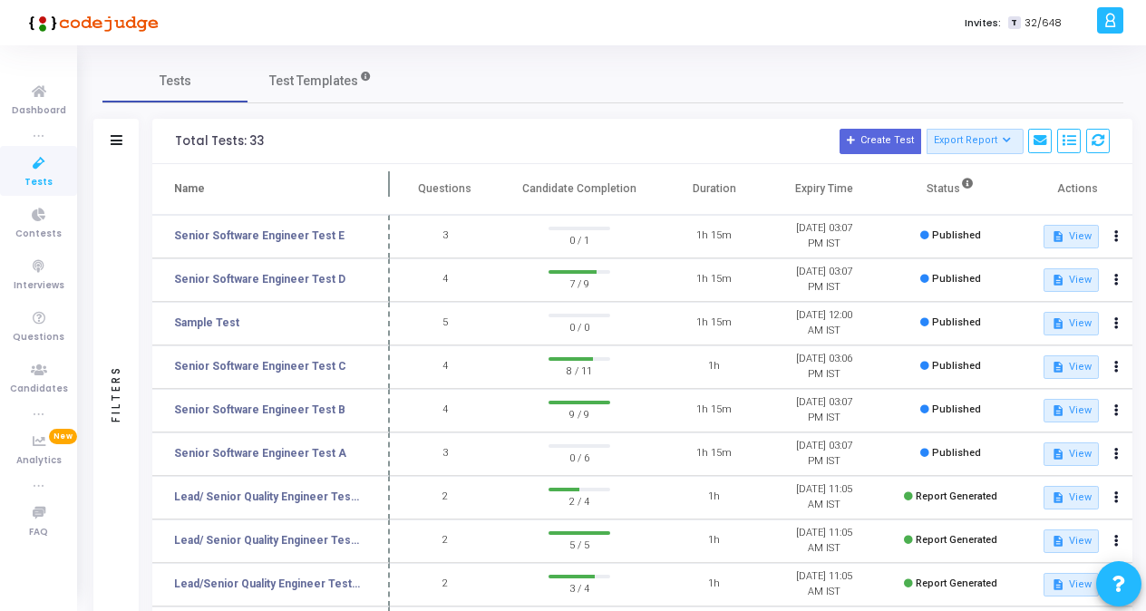
drag, startPoint x: 345, startPoint y: 175, endPoint x: 386, endPoint y: 177, distance: 40.8
click at [386, 177] on span at bounding box center [390, 189] width 18 height 50
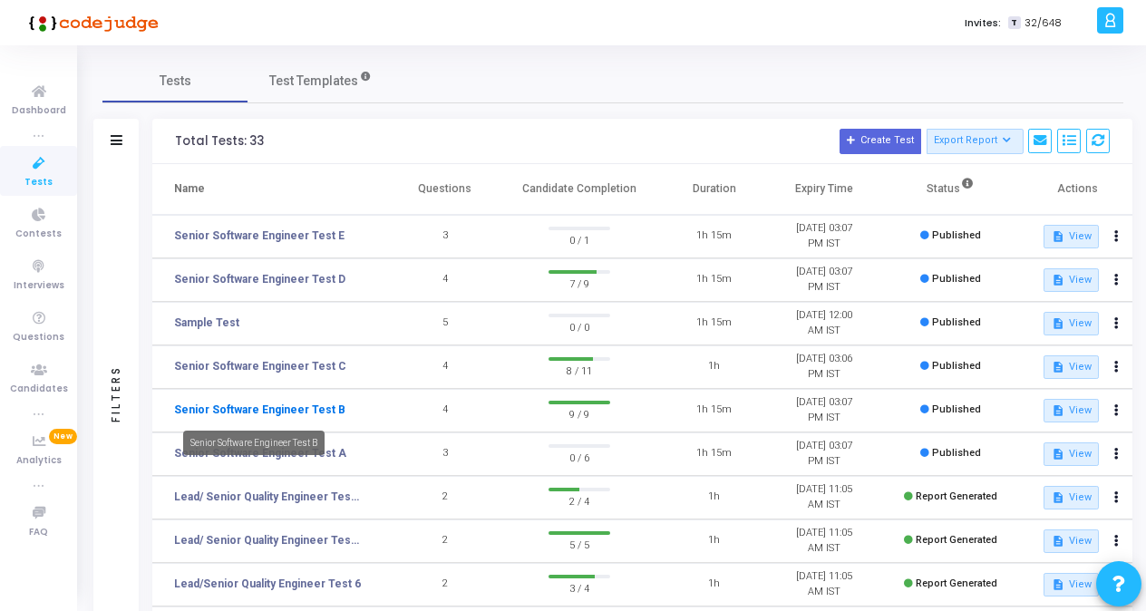
click at [307, 413] on link "Senior Software Engineer Test B" at bounding box center [259, 410] width 171 height 16
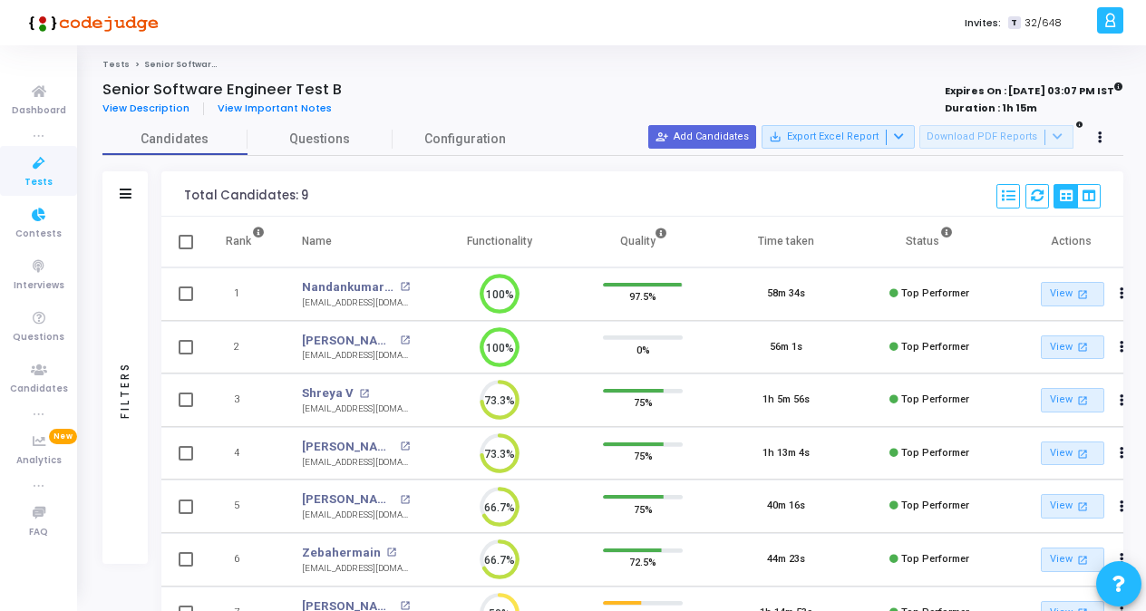
click at [42, 175] on span "Tests" at bounding box center [38, 182] width 28 height 15
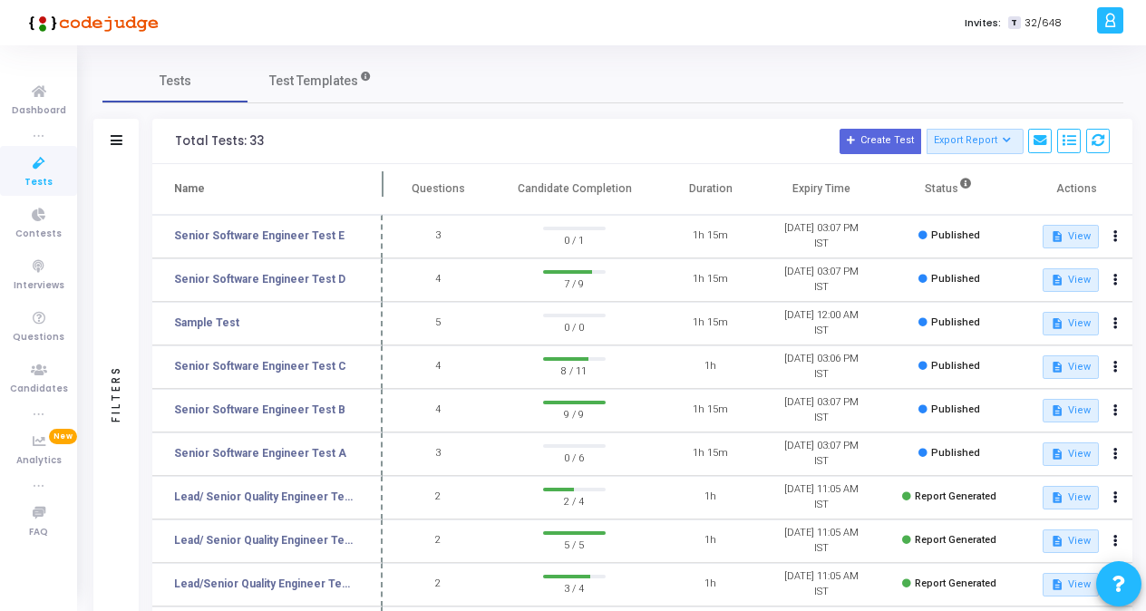
drag, startPoint x: 347, startPoint y: 185, endPoint x: 381, endPoint y: 185, distance: 33.5
click at [381, 185] on span at bounding box center [383, 189] width 18 height 50
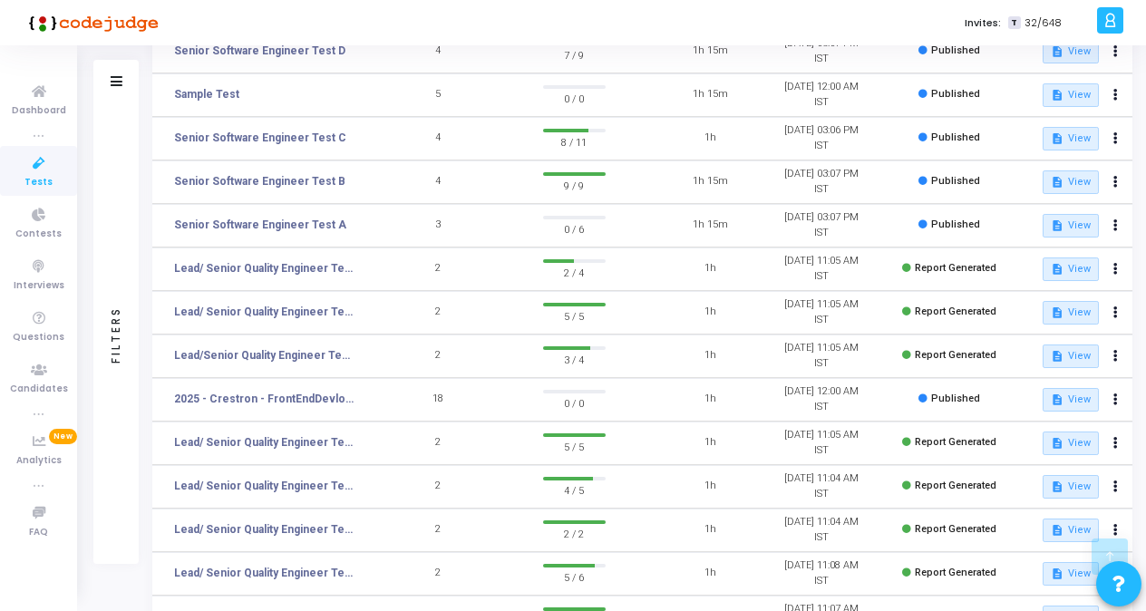
scroll to position [354, 0]
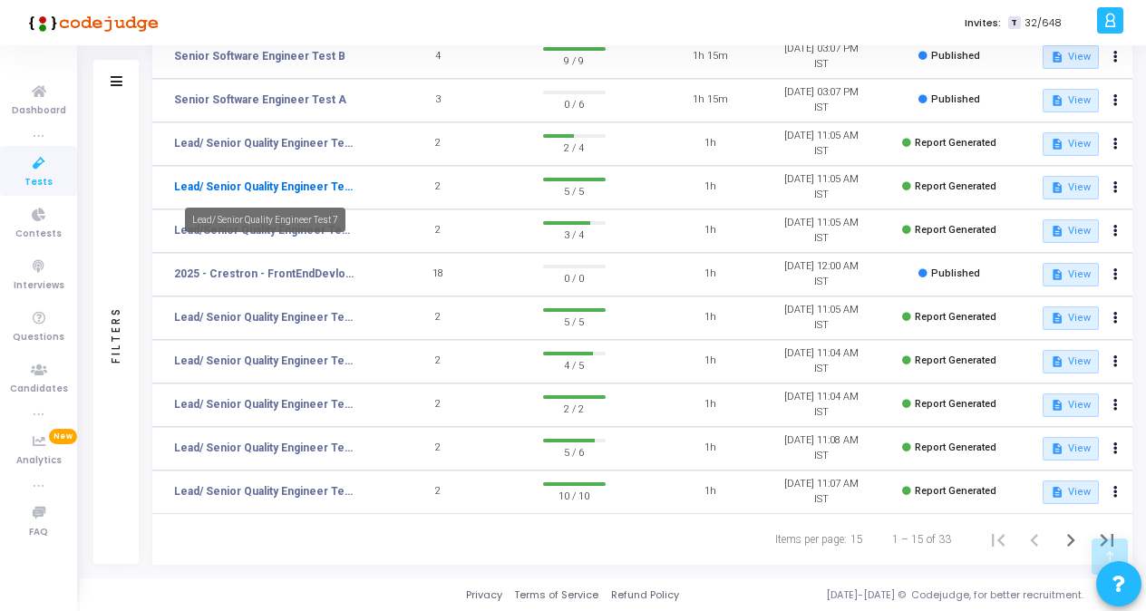
click at [221, 186] on link "Lead/ Senior Quality Engineer Test 7" at bounding box center [264, 187] width 181 height 16
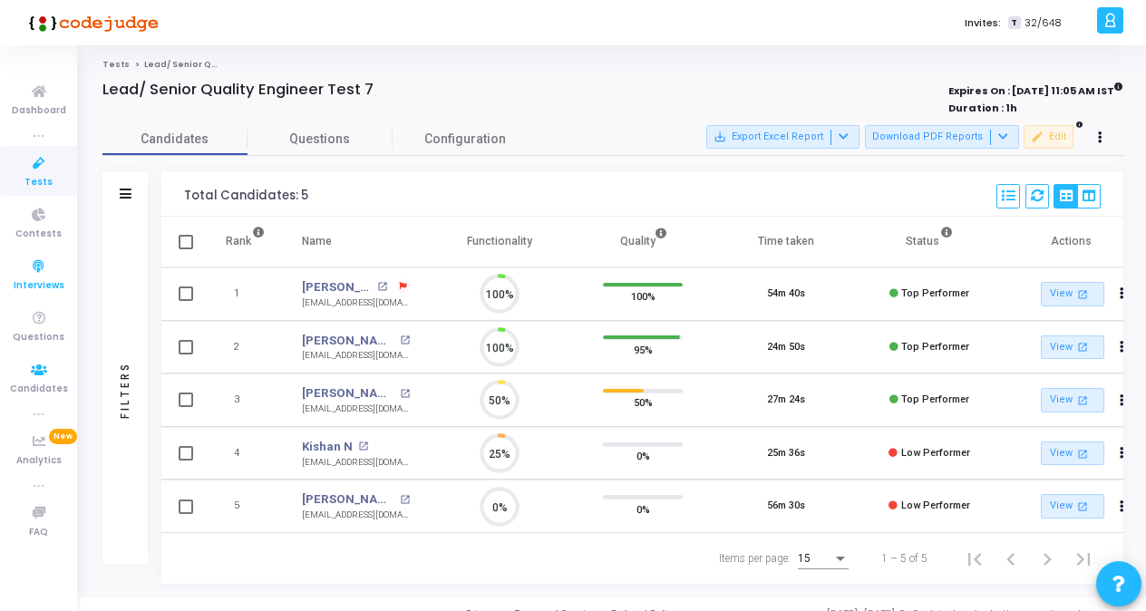
scroll to position [38, 45]
click at [46, 158] on icon at bounding box center [39, 163] width 38 height 23
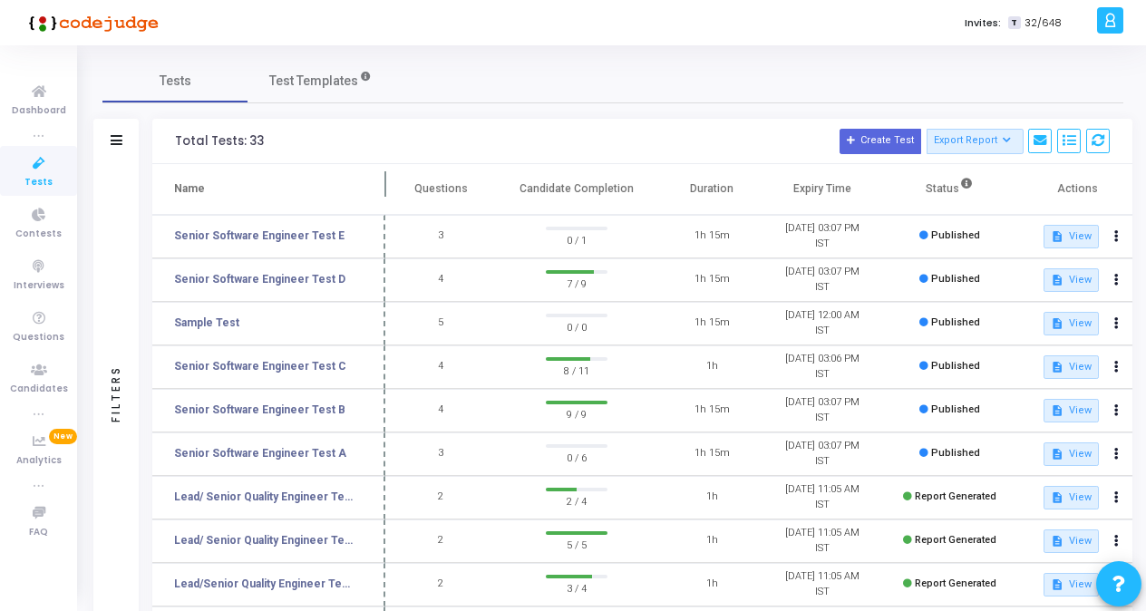
drag, startPoint x: 348, startPoint y: 181, endPoint x: 383, endPoint y: 189, distance: 35.2
click at [383, 189] on span at bounding box center [385, 189] width 18 height 50
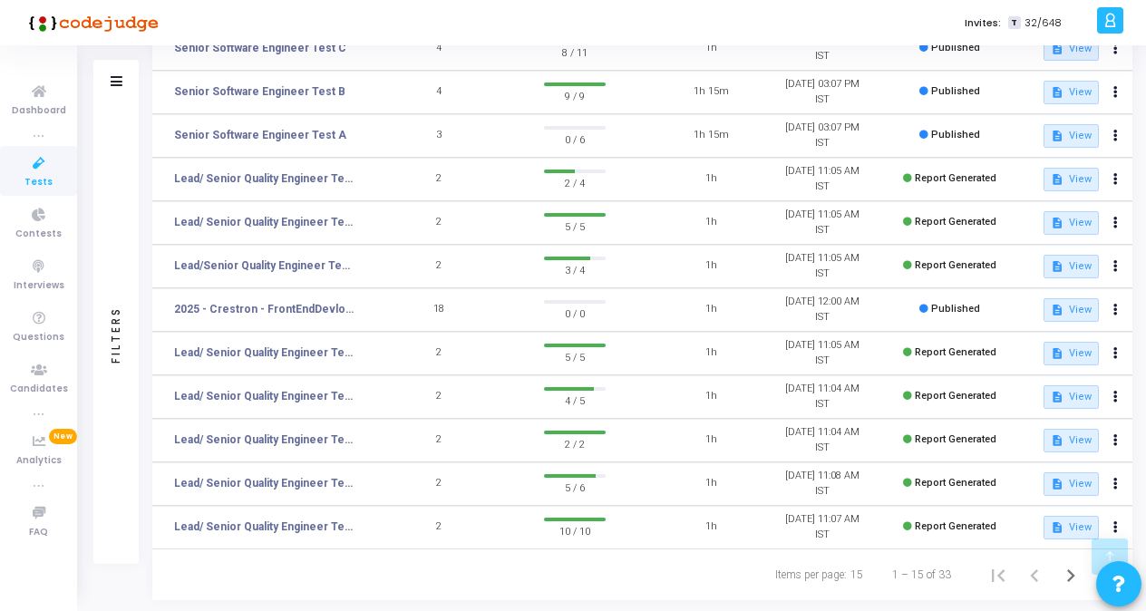
scroll to position [354, 0]
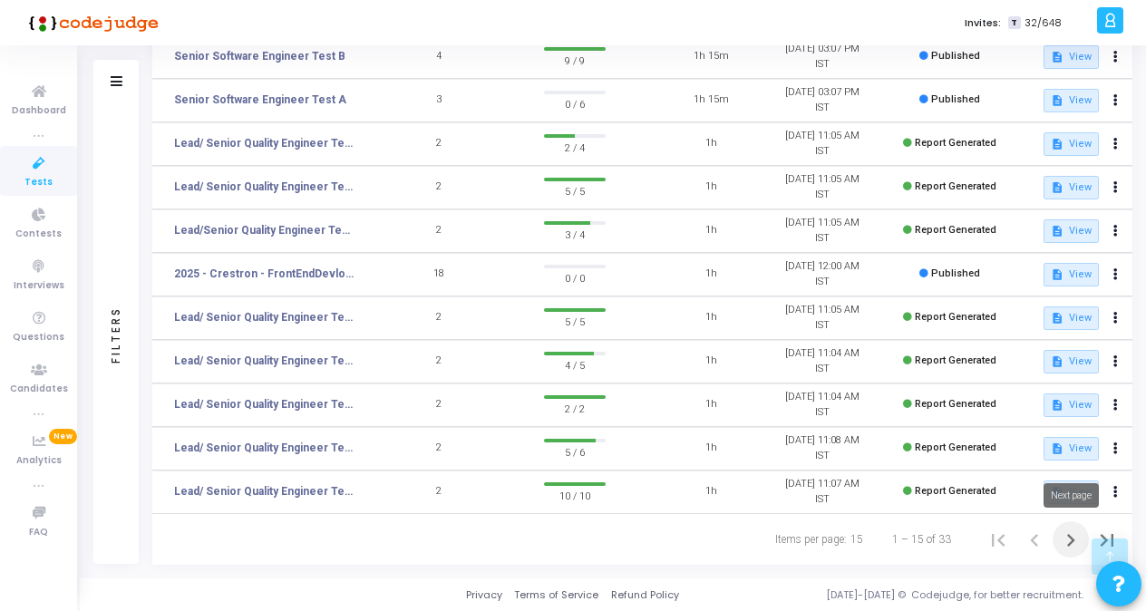
click at [1073, 535] on icon "Next page" at bounding box center [1070, 540] width 25 height 25
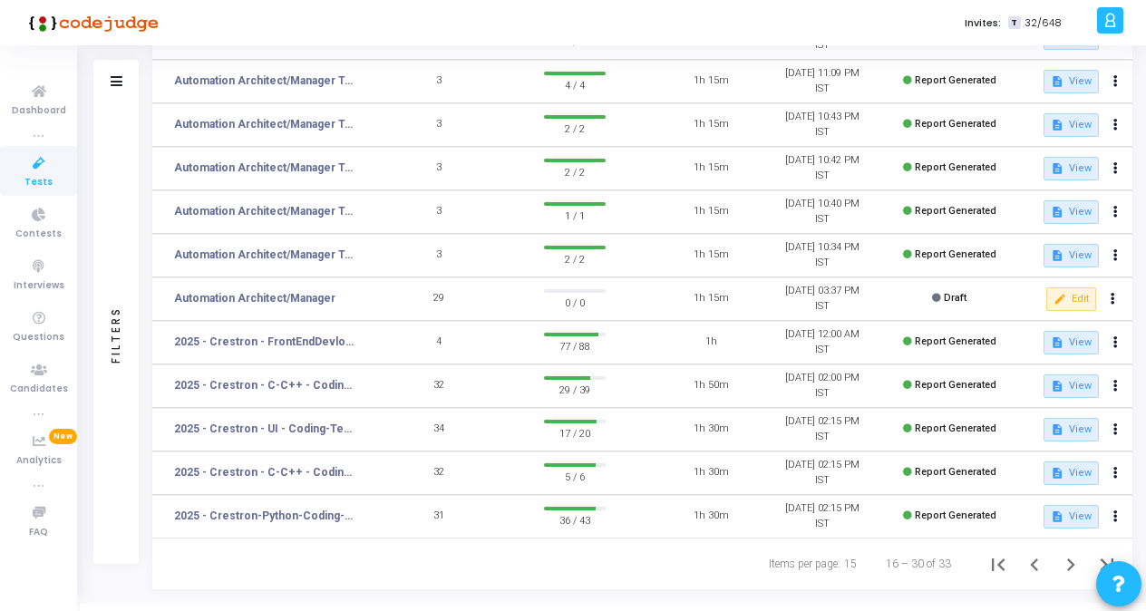
scroll to position [354, 0]
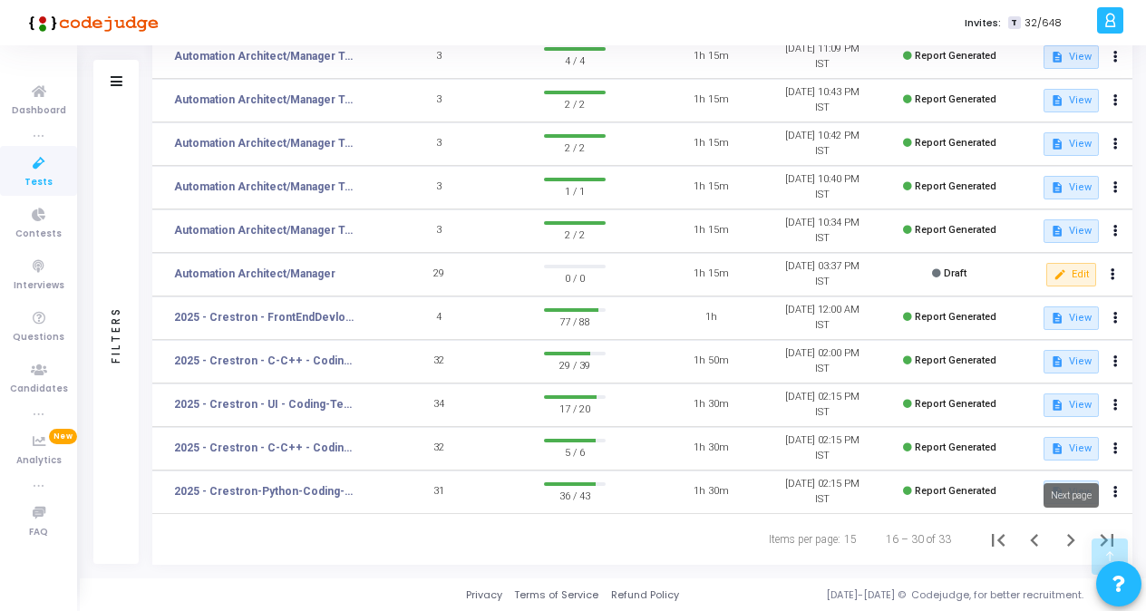
click at [1068, 534] on icon "Next page" at bounding box center [1071, 540] width 8 height 13
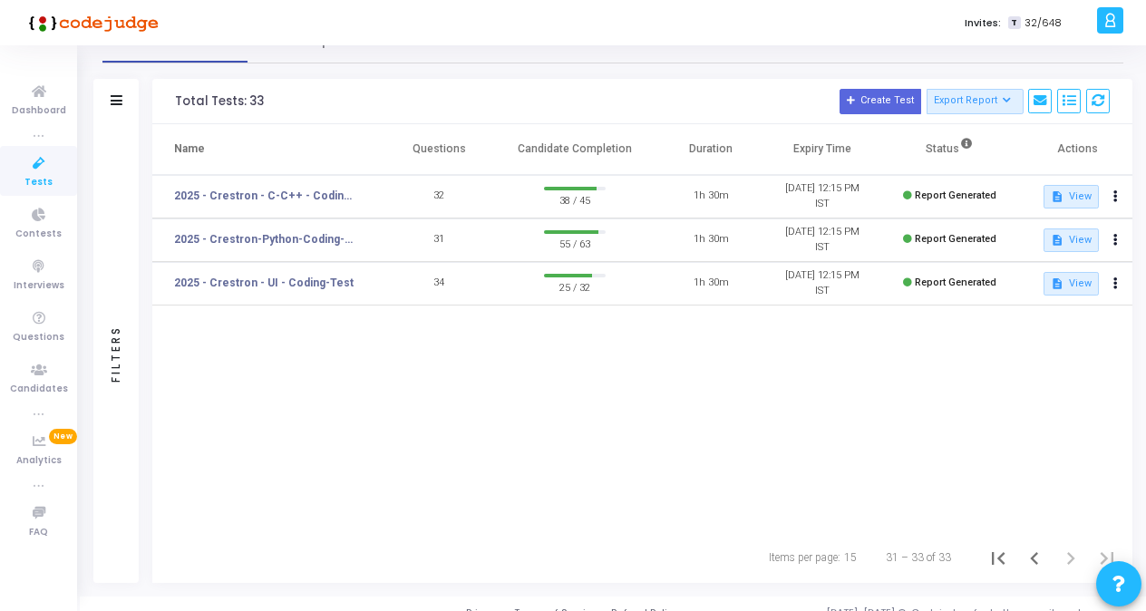
scroll to position [58, 0]
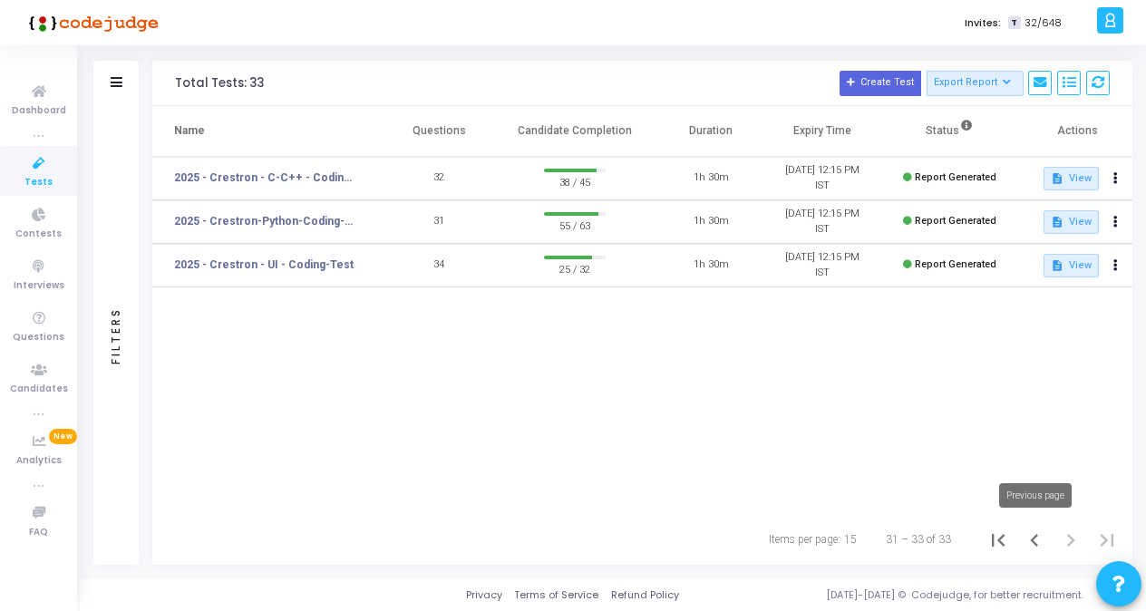
click at [1028, 548] on icon "Previous page" at bounding box center [1034, 540] width 25 height 25
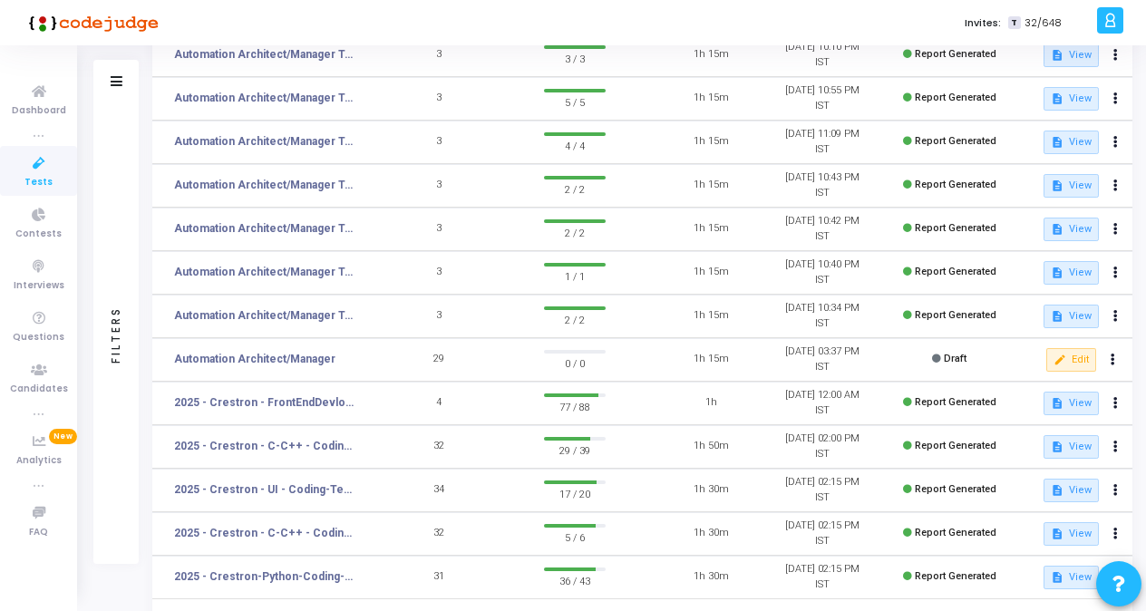
scroll to position [354, 0]
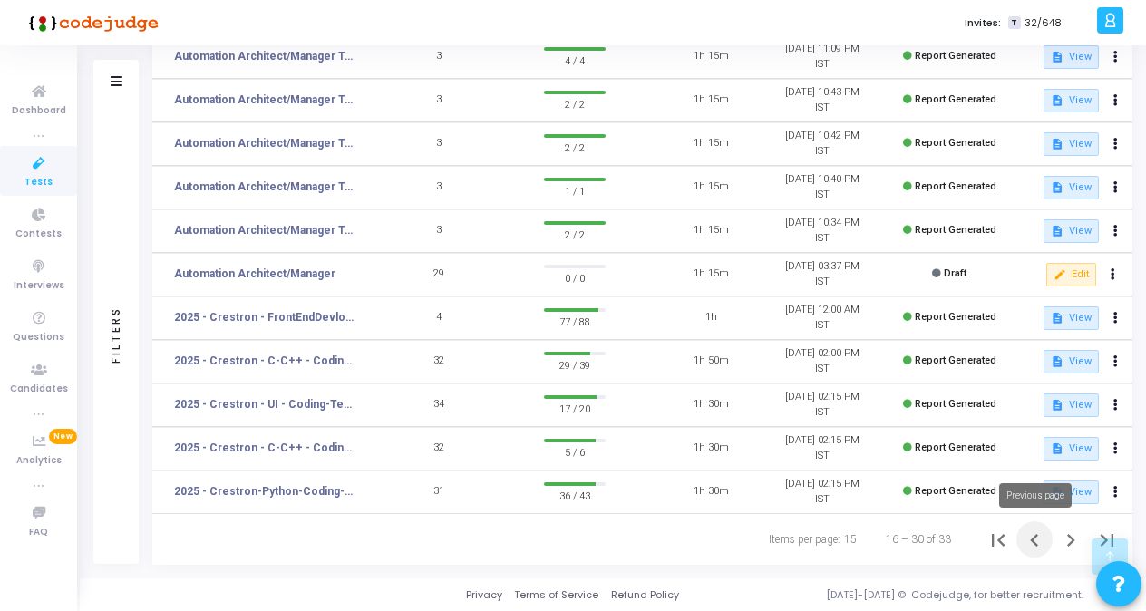
click at [1039, 545] on icon "Previous page" at bounding box center [1034, 540] width 25 height 25
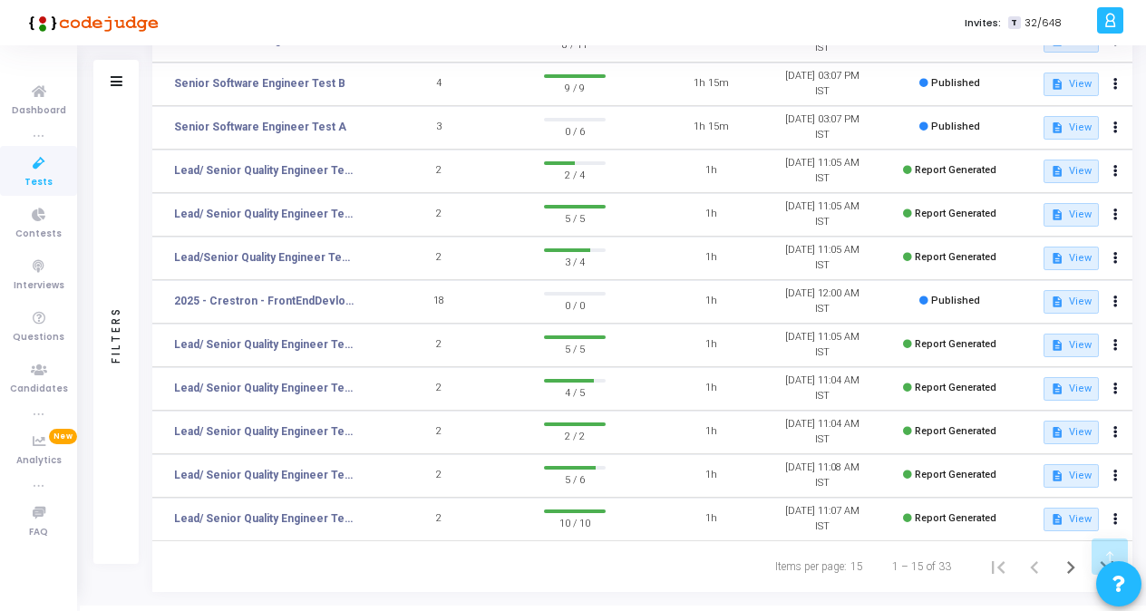
scroll to position [354, 0]
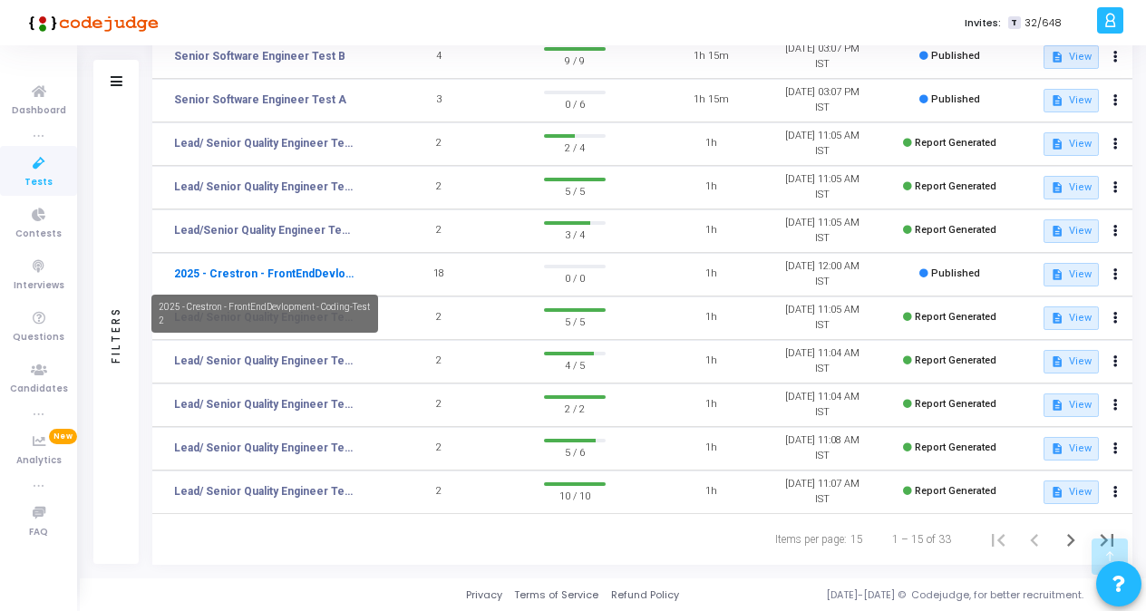
click at [276, 276] on link "2025 - Crestron - FrontEndDevlopment - Coding-Test 2" at bounding box center [264, 274] width 181 height 16
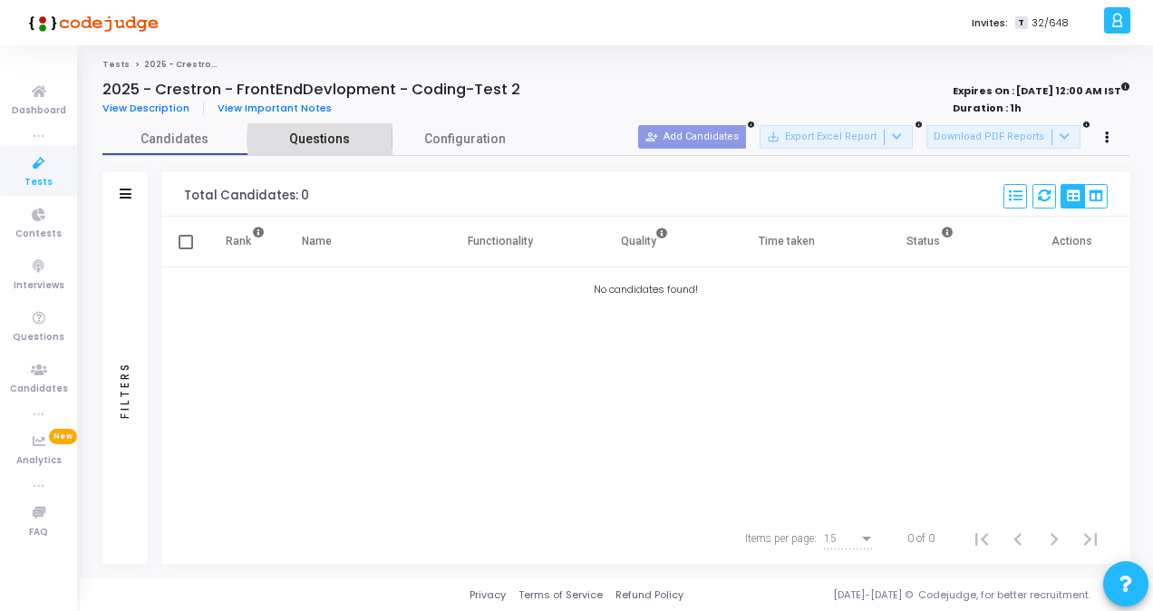
click at [306, 148] on span "Questions" at bounding box center [320, 139] width 145 height 19
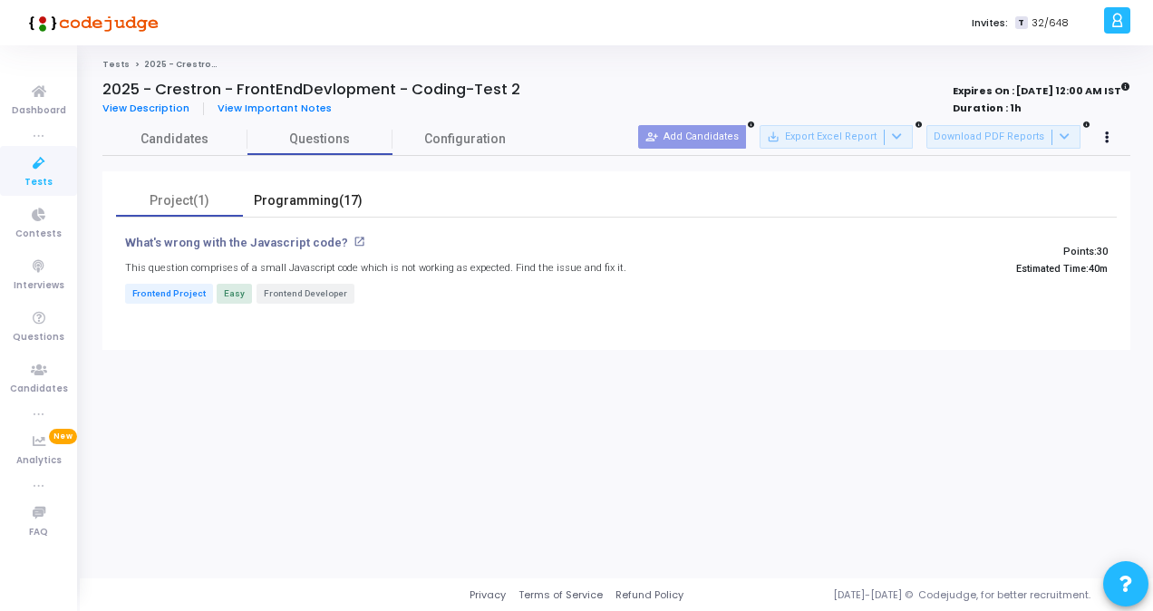
click at [305, 205] on div "Programming(17)" at bounding box center [308, 200] width 109 height 19
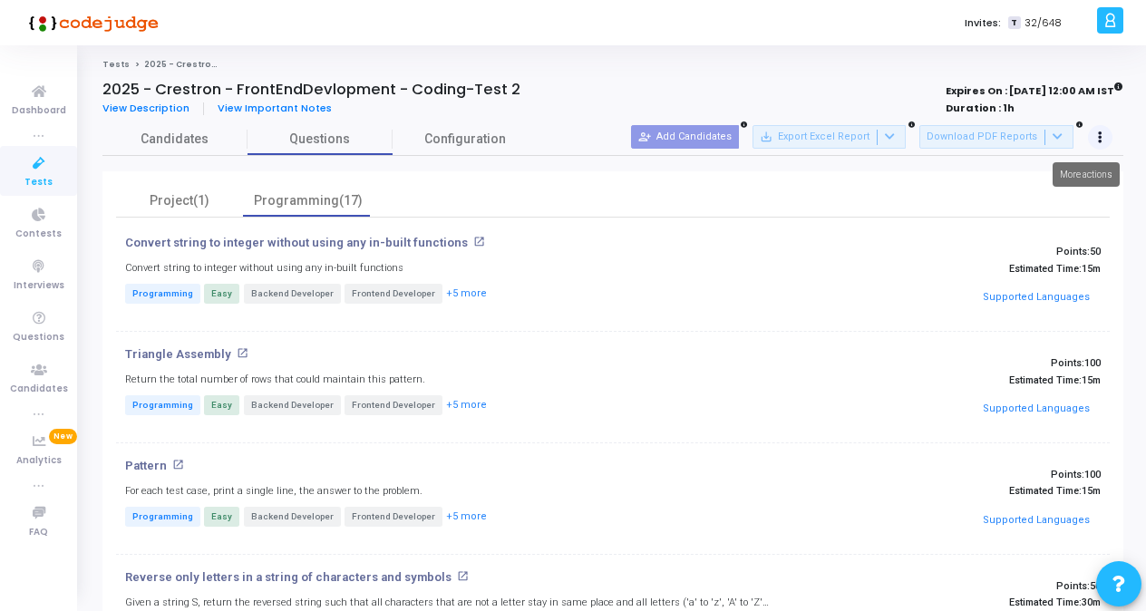
click at [1101, 141] on icon at bounding box center [1100, 137] width 5 height 9
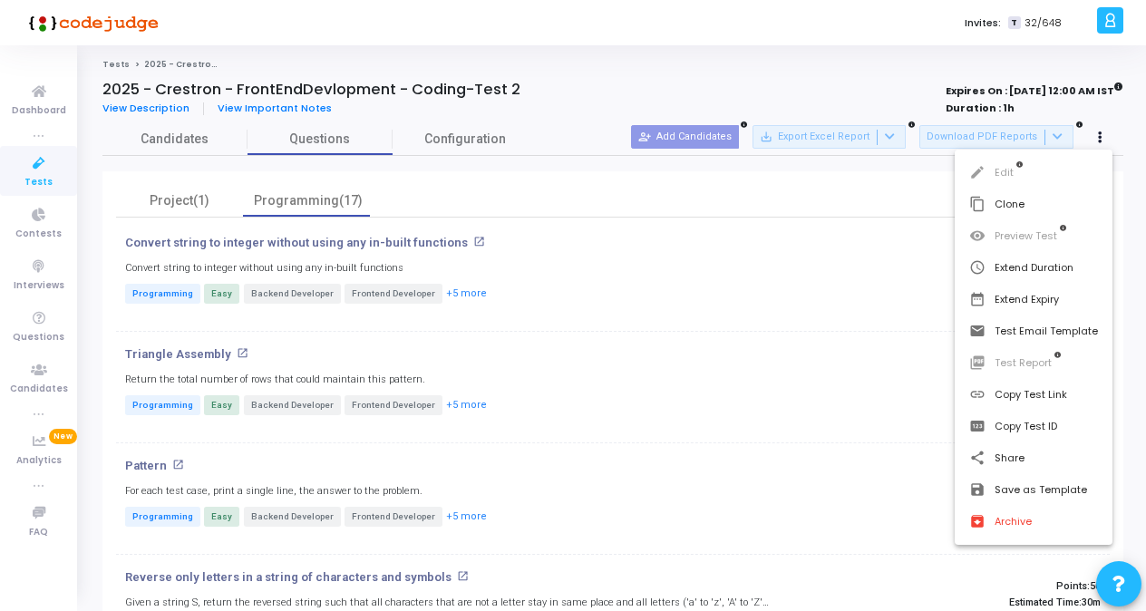
click at [457, 134] on div at bounding box center [573, 305] width 1146 height 611
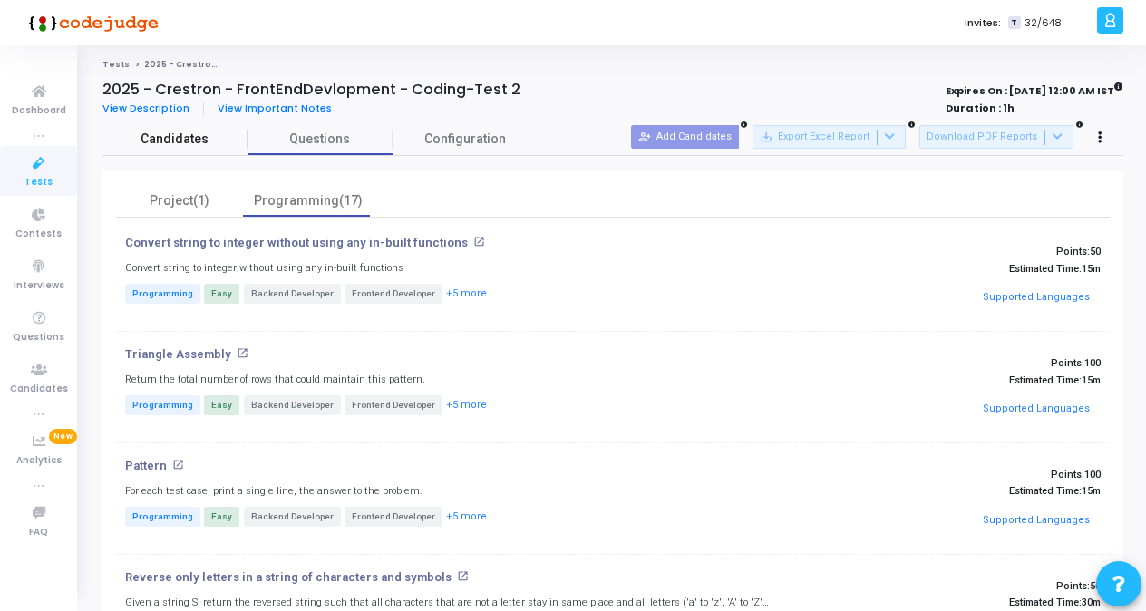
click at [181, 132] on span "Candidates" at bounding box center [174, 139] width 145 height 19
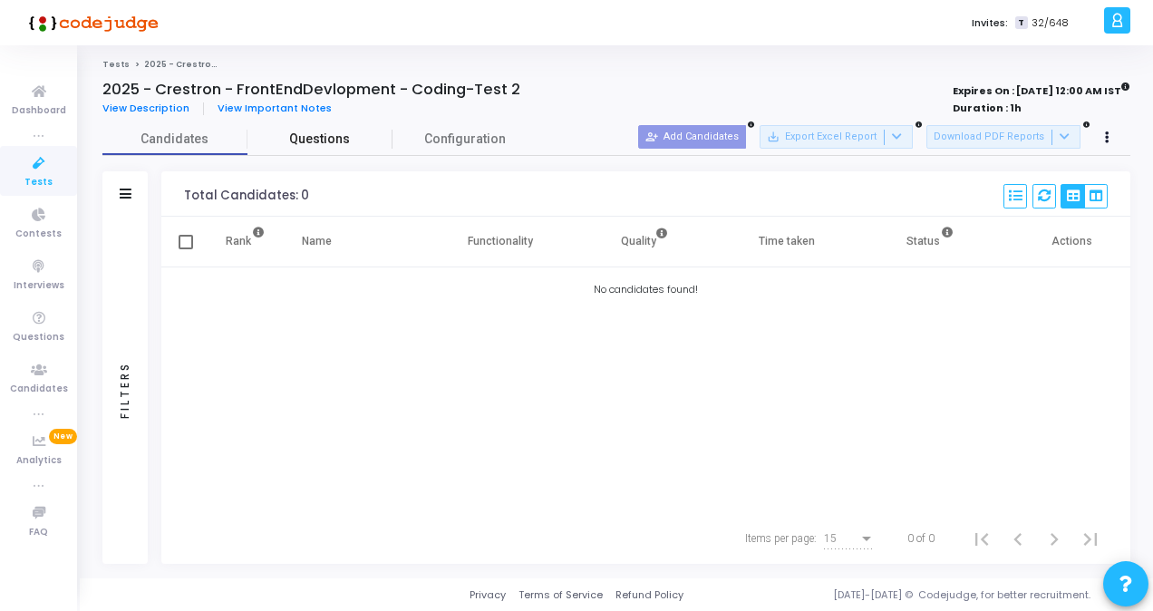
click at [341, 127] on link "Questions" at bounding box center [320, 139] width 145 height 32
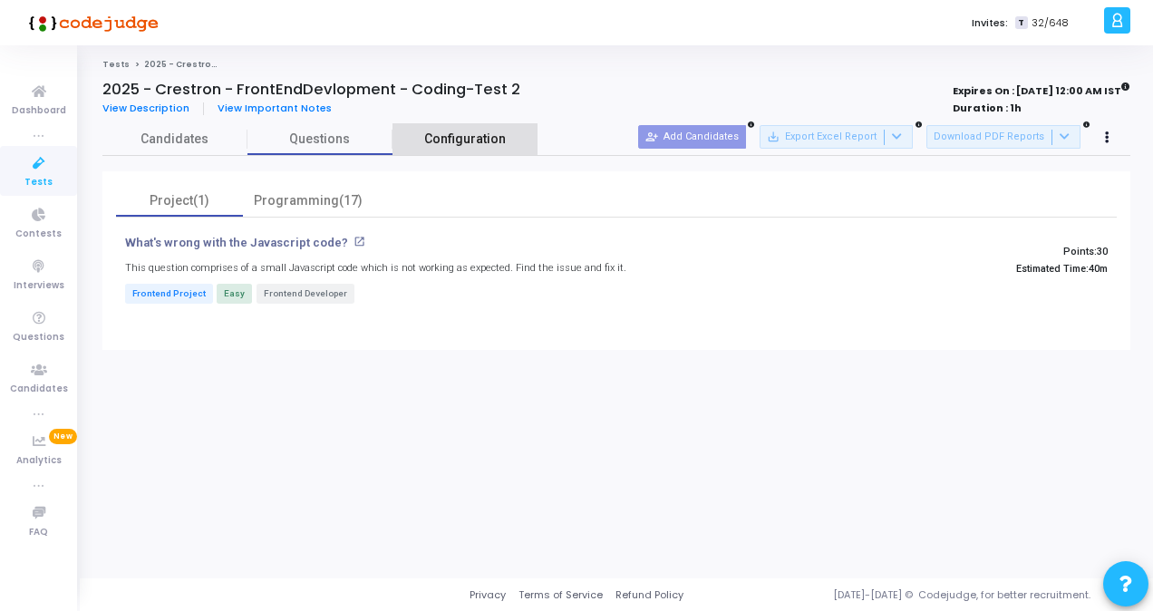
click at [414, 134] on link "Configuration" at bounding box center [465, 139] width 145 height 32
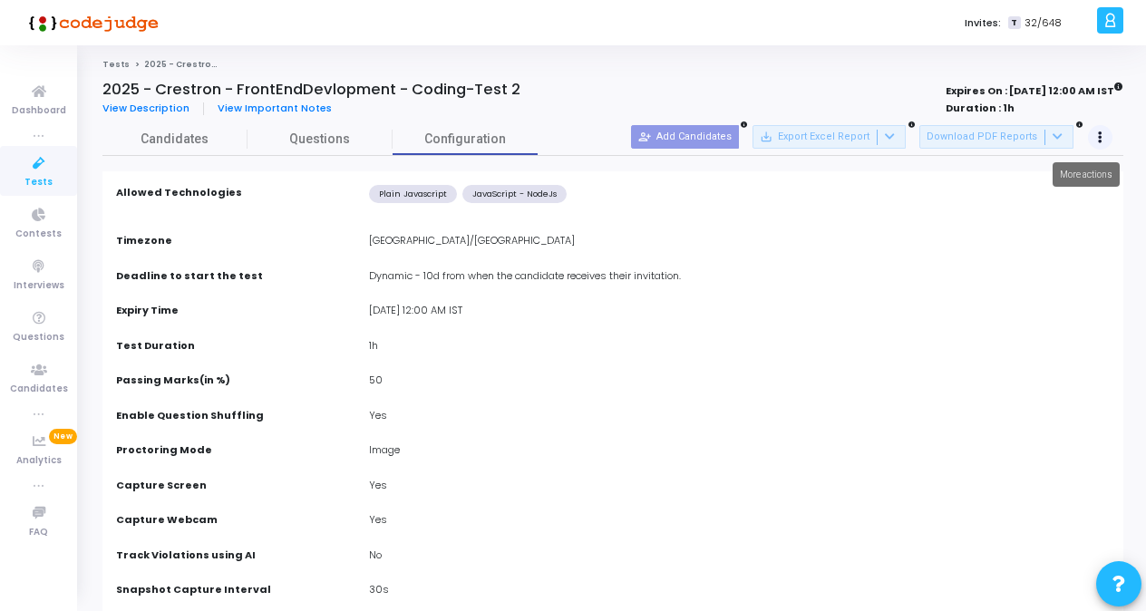
click at [1097, 141] on button at bounding box center [1100, 137] width 25 height 25
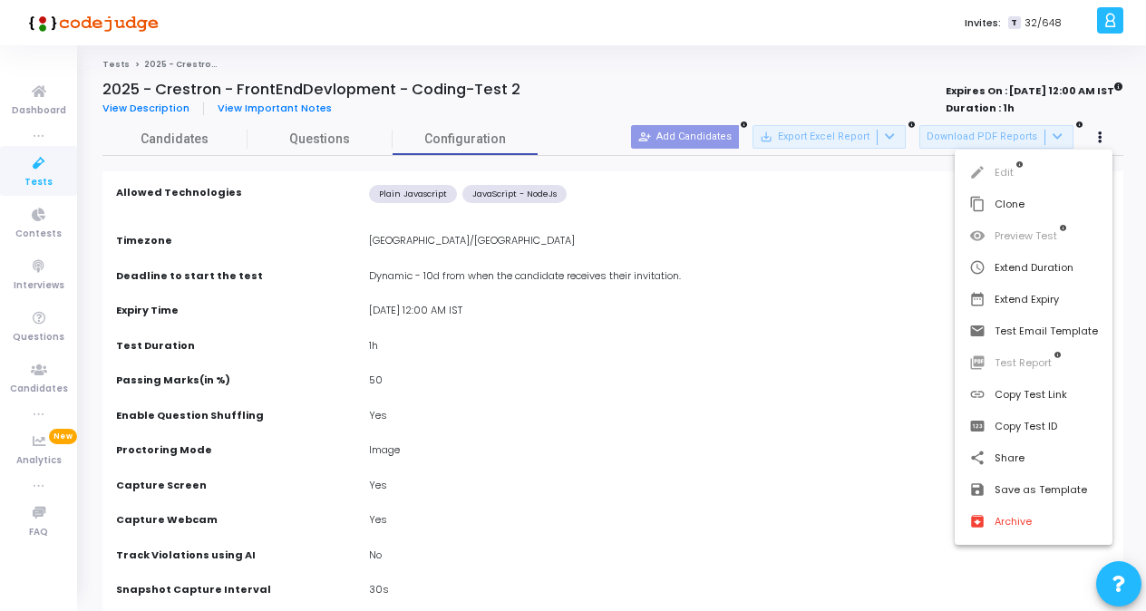
click at [553, 73] on div at bounding box center [573, 305] width 1146 height 611
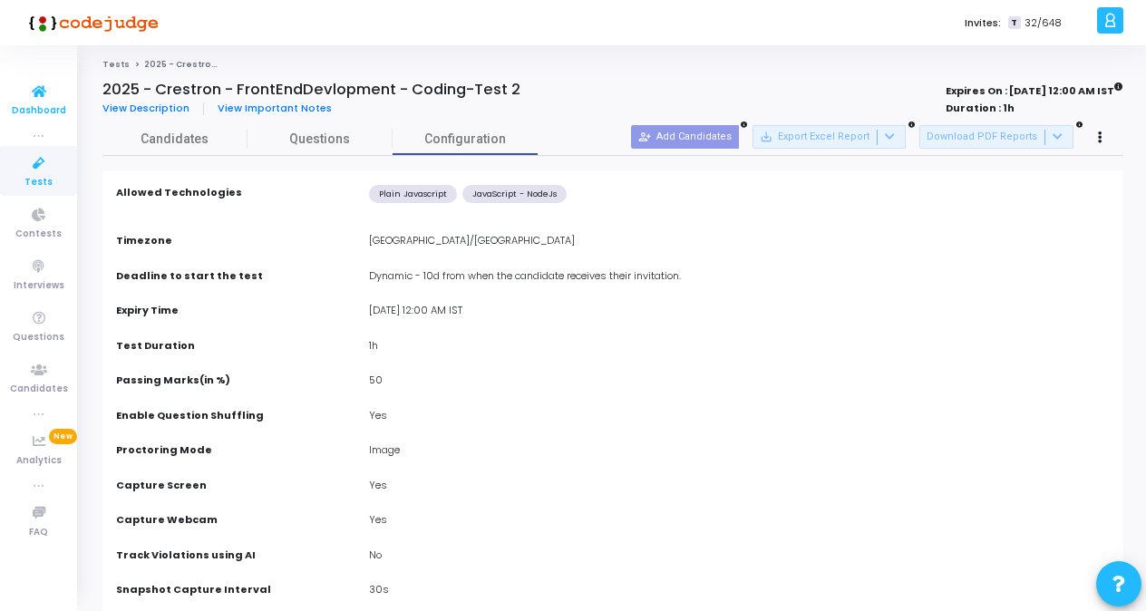
click at [24, 105] on span "Dashboard" at bounding box center [39, 110] width 54 height 15
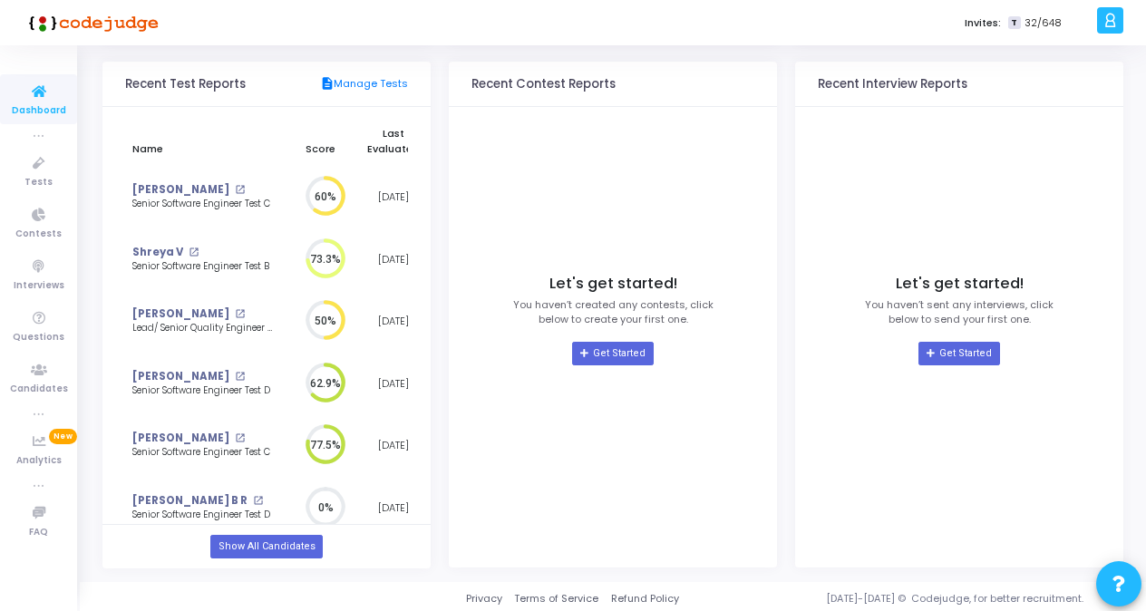
scroll to position [190, 0]
